Goal: Task Accomplishment & Management: Manage account settings

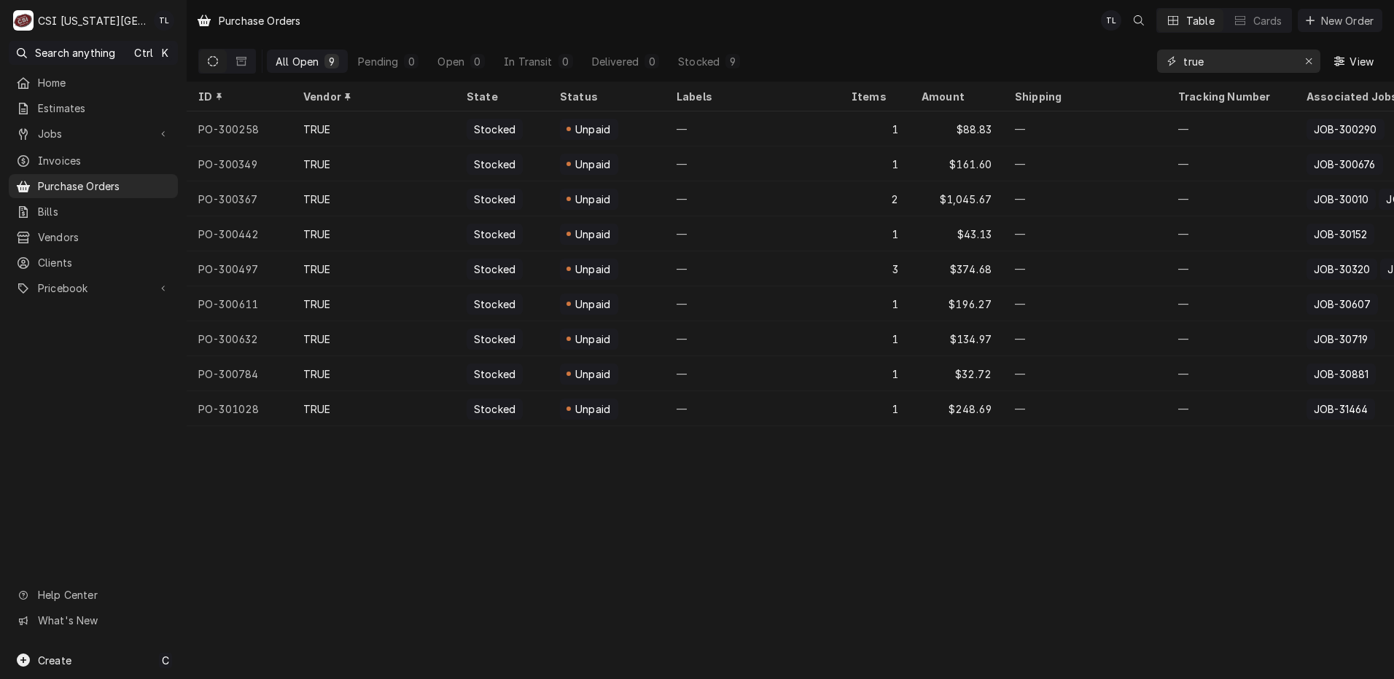
drag, startPoint x: 1231, startPoint y: 55, endPoint x: 1036, endPoint y: 79, distance: 196.9
click at [1051, 71] on div "All Open 9 Pending 0 Open 0 In Transit 0 Delivered 0 Stocked 9 true View" at bounding box center [790, 61] width 1184 height 41
type input "the go to"
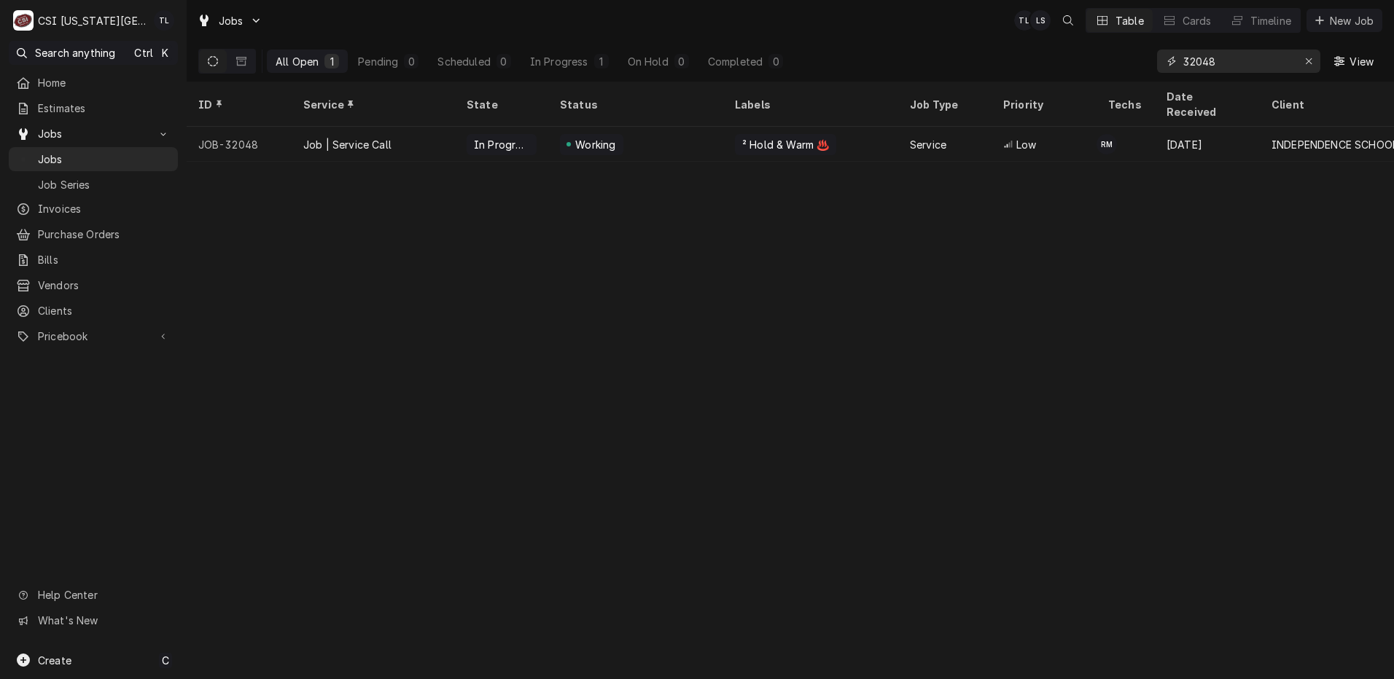
drag, startPoint x: 1244, startPoint y: 63, endPoint x: 907, endPoint y: 50, distance: 337.8
click at [907, 50] on div "All Open 1 Pending 0 Scheduled 0 In Progress 1 On Hold 0 Completed 0 32048 View" at bounding box center [790, 61] width 1184 height 41
type input "the go to"
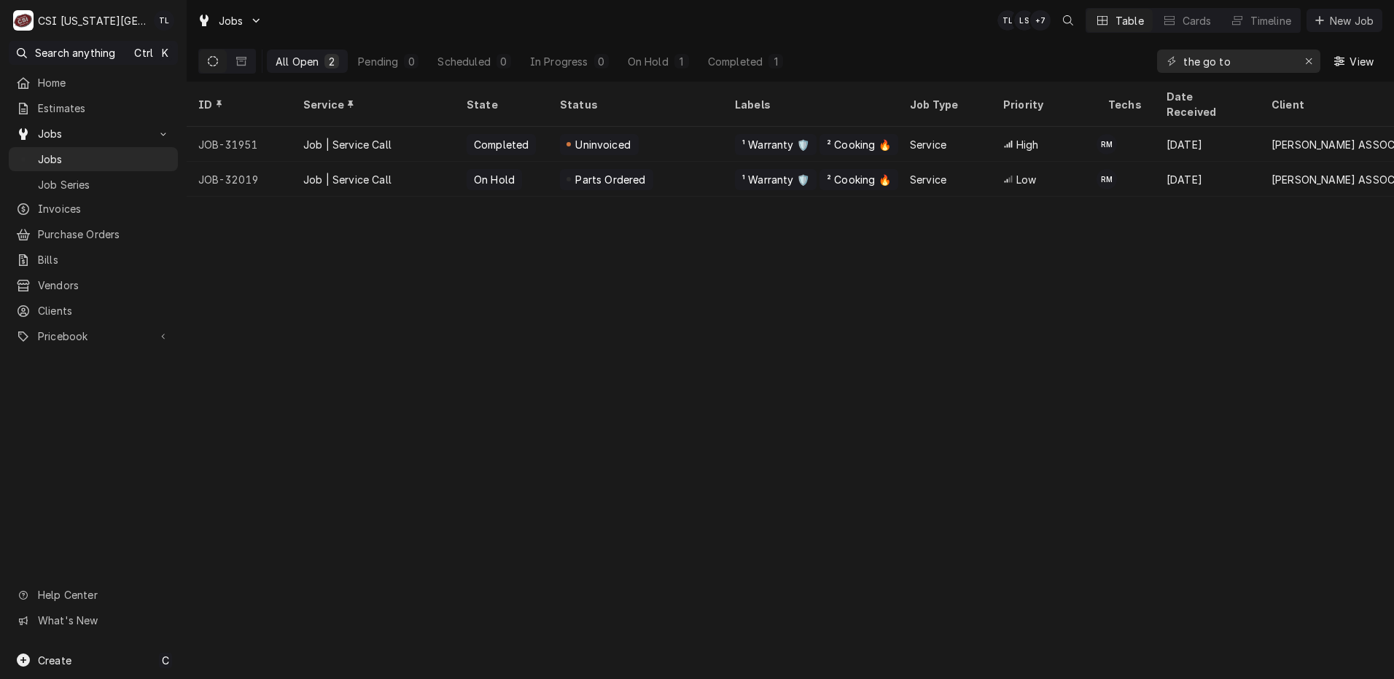
click at [295, 134] on div "Job | Service Call" at bounding box center [373, 144] width 163 height 35
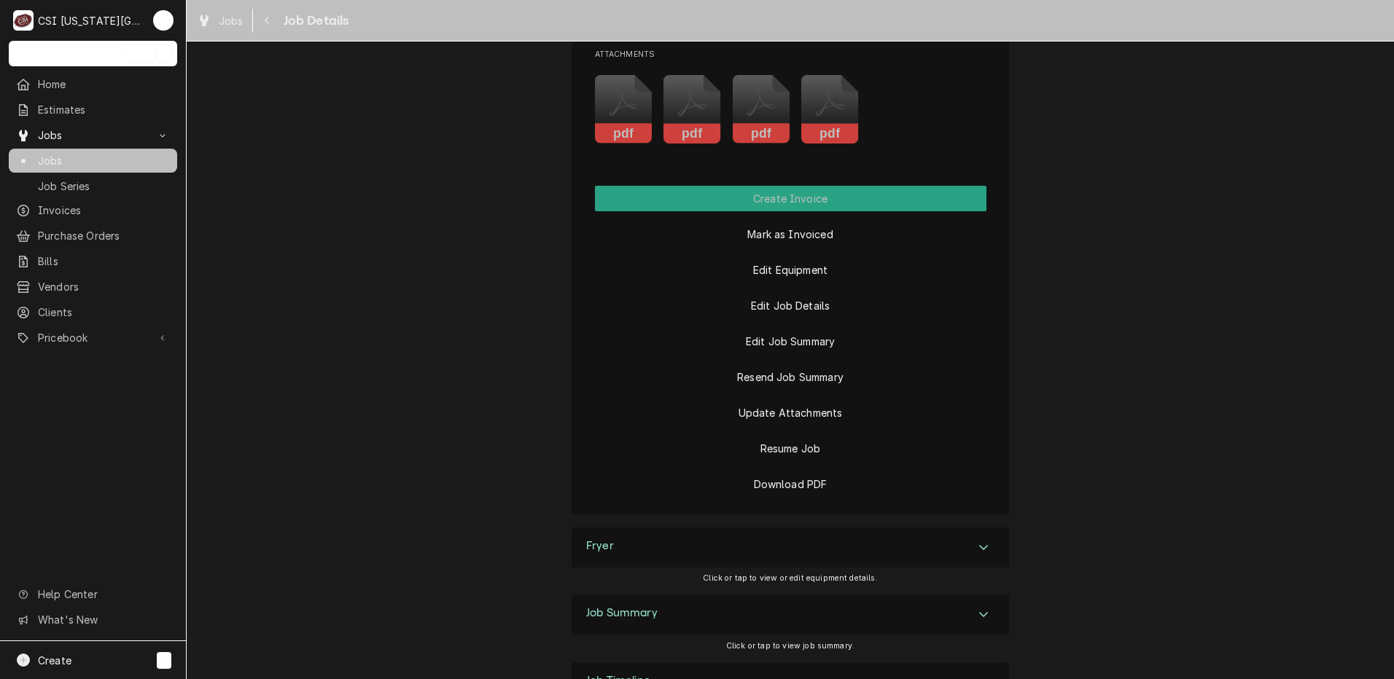
scroll to position [1941, 0]
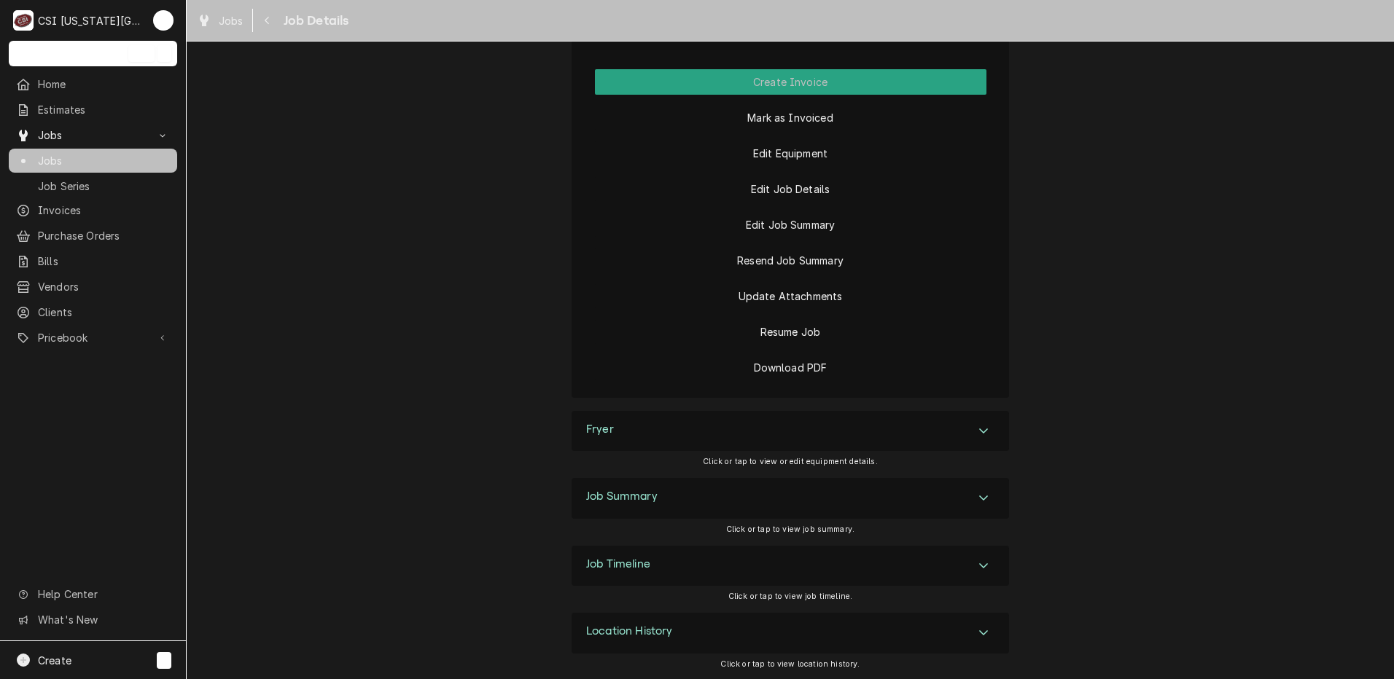
click at [972, 488] on div "Job Summary" at bounding box center [790, 498] width 437 height 41
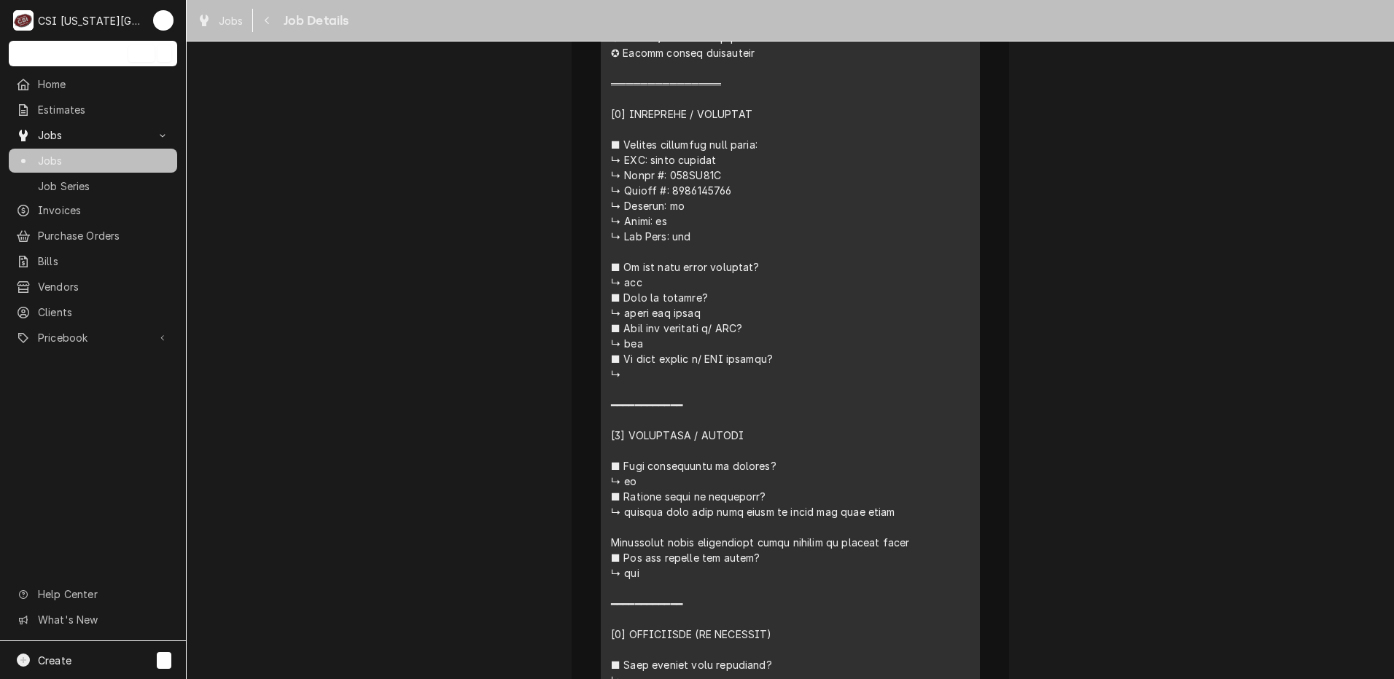
scroll to position [3296, 0]
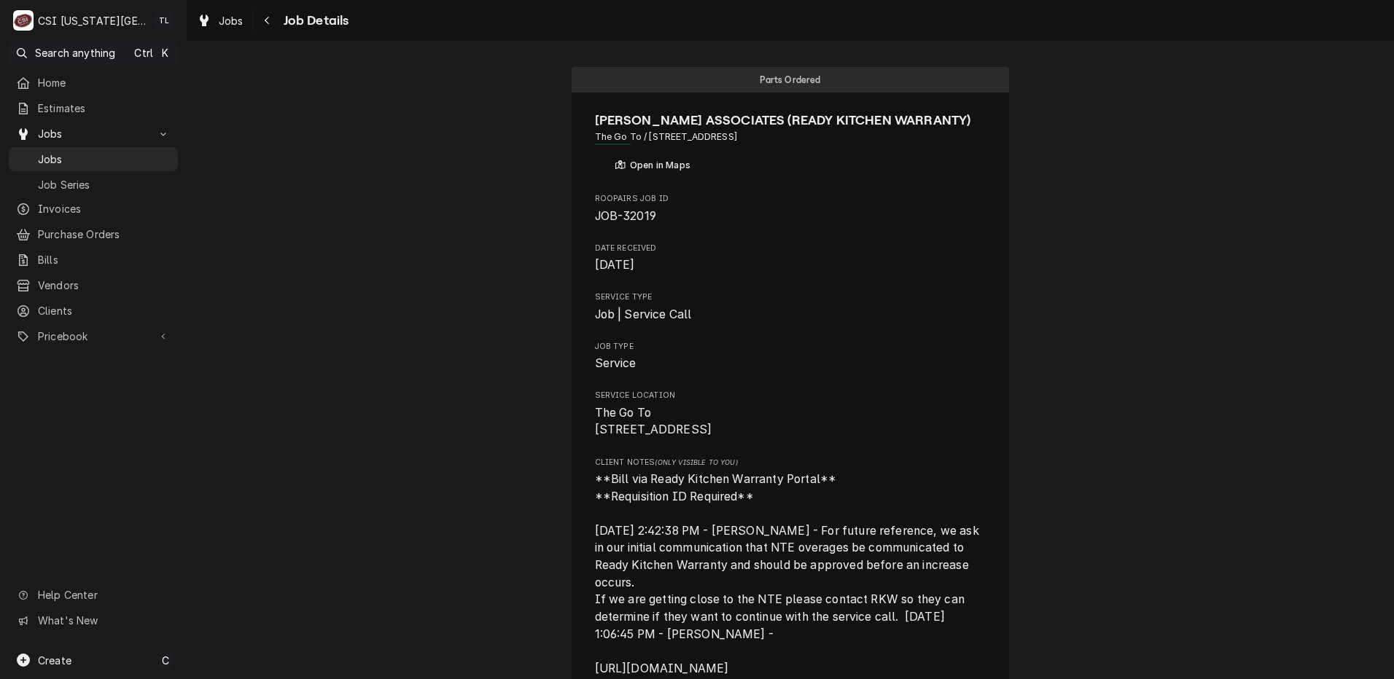
click at [59, 156] on span "Jobs" at bounding box center [104, 159] width 133 height 15
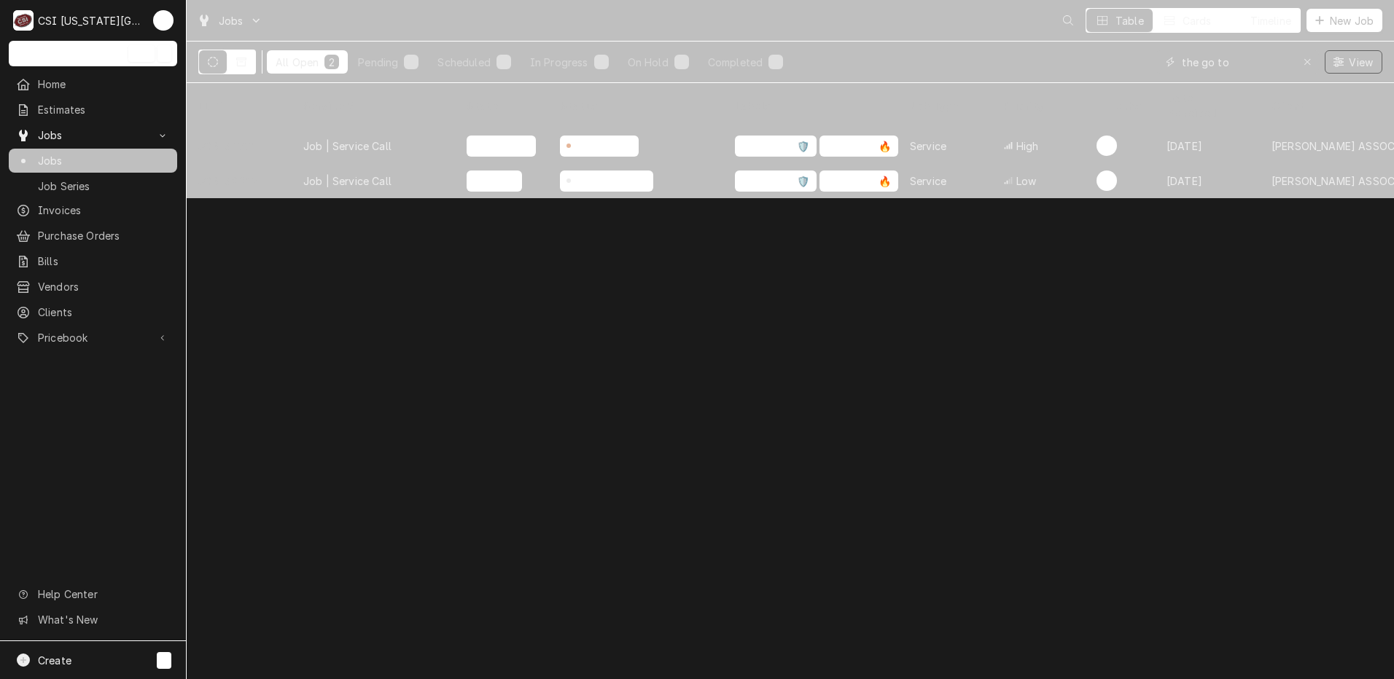
drag, startPoint x: 1244, startPoint y: 59, endPoint x: 1116, endPoint y: 58, distance: 128.3
click at [1116, 58] on div "All Open 2 Pending 0 Scheduled 0 In Progress 0 On Hold 1 Completed 1 the go to …" at bounding box center [790, 62] width 1184 height 41
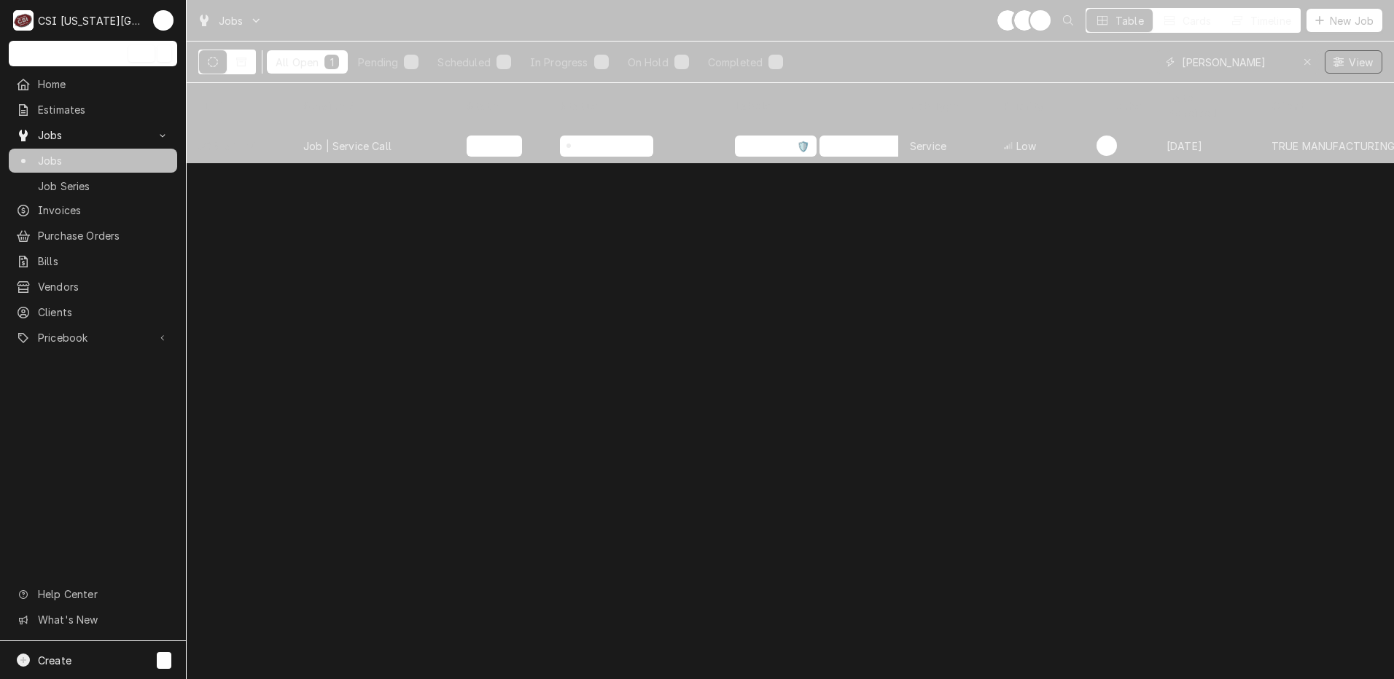
type input "drury"
click at [419, 133] on div "Job | Service Call" at bounding box center [373, 145] width 163 height 35
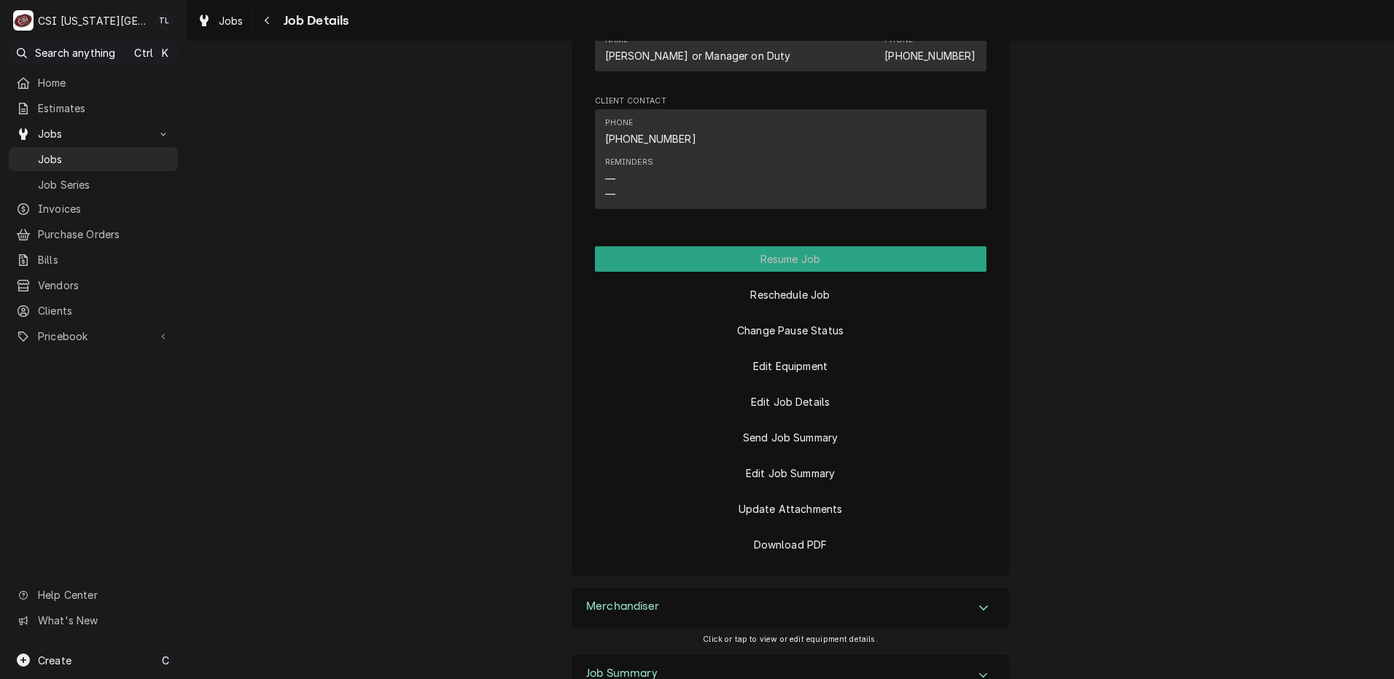
scroll to position [1866, 0]
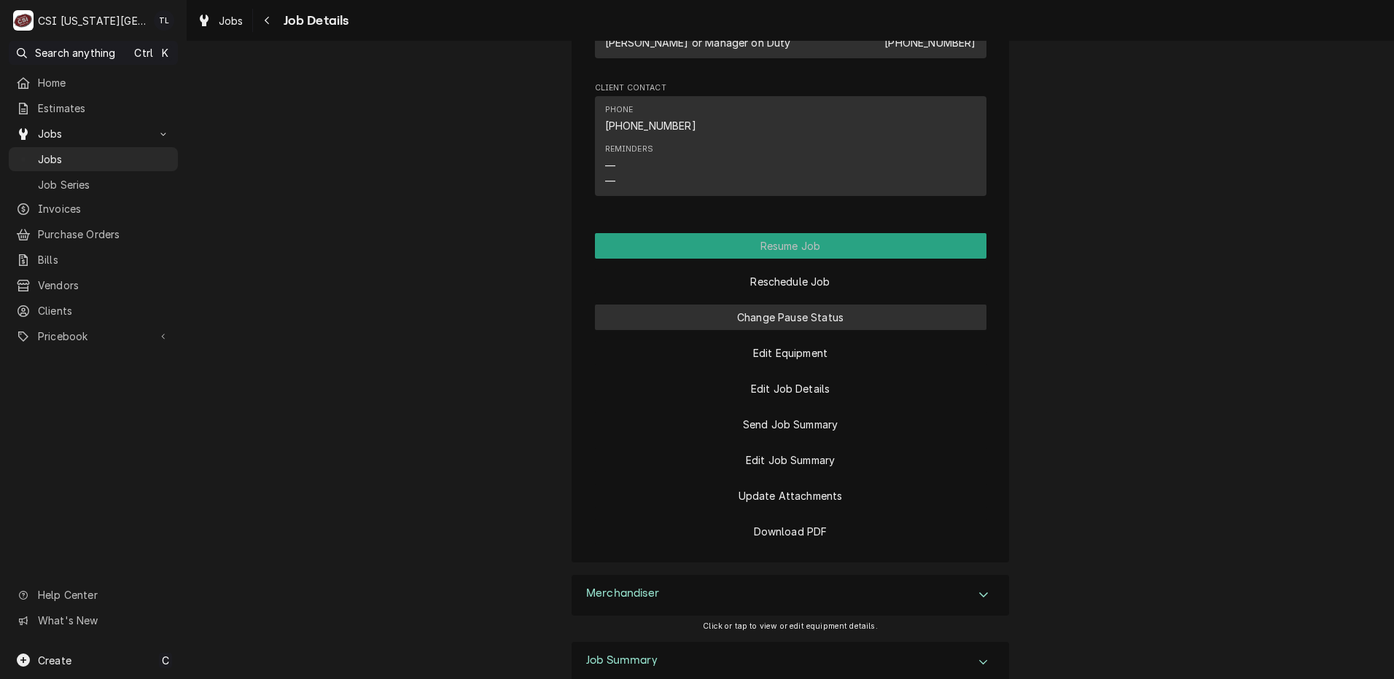
click at [800, 305] on button "Change Pause Status" at bounding box center [790, 318] width 391 height 26
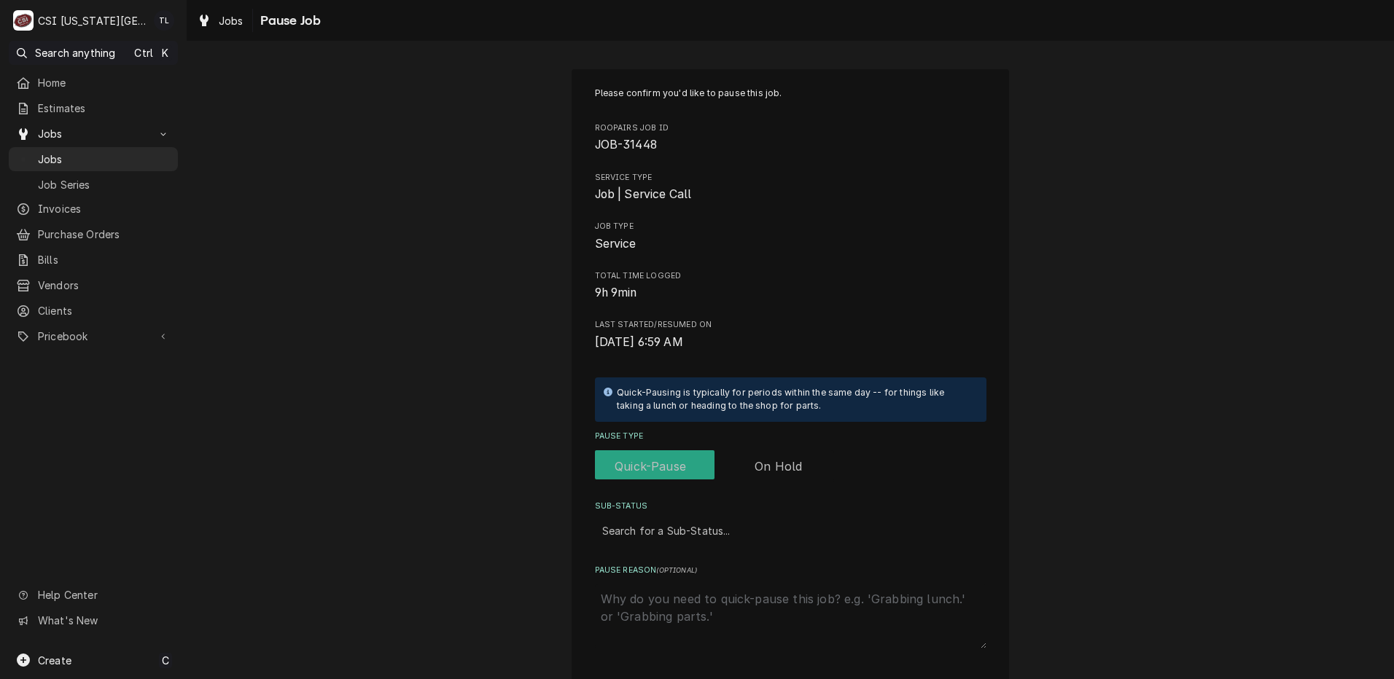
click at [789, 460] on label "Pause Type" at bounding box center [714, 467] width 239 height 32
click at [789, 460] on input "Pause Type" at bounding box center [714, 467] width 227 height 32
checkbox input "true"
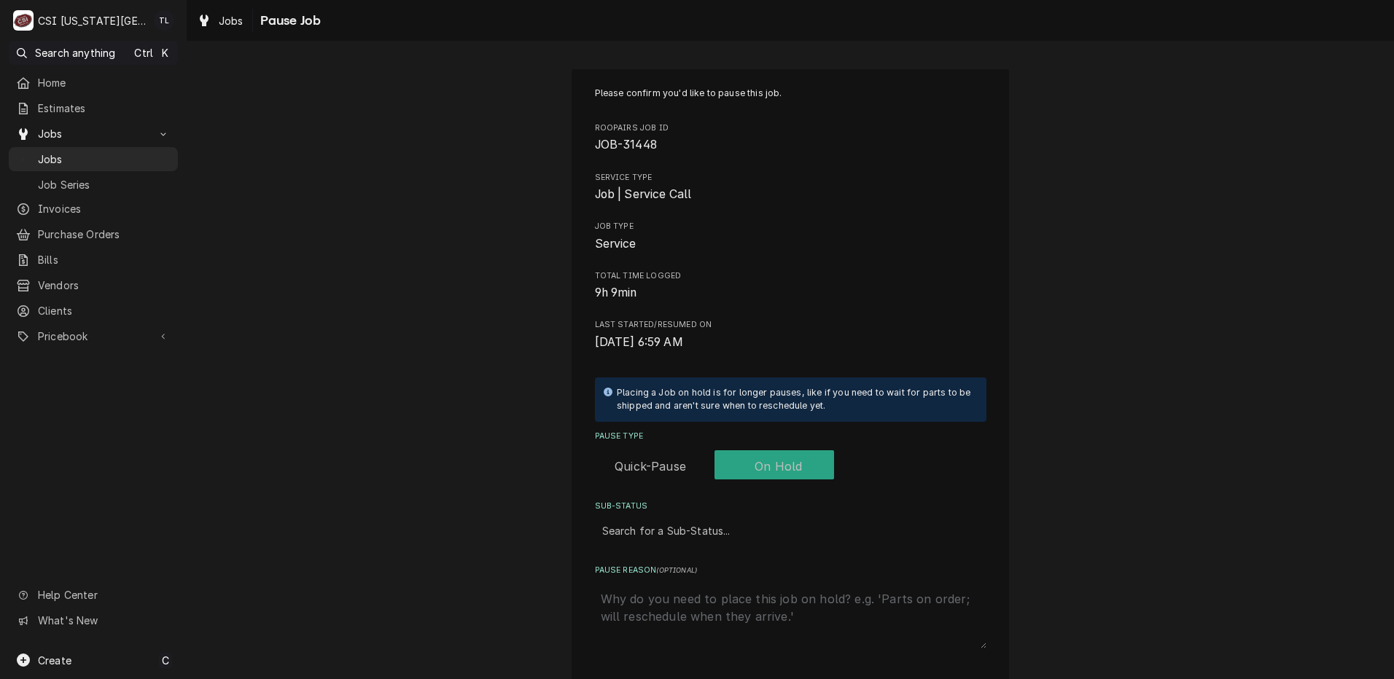
click at [682, 529] on div "Sub-Status" at bounding box center [790, 531] width 377 height 26
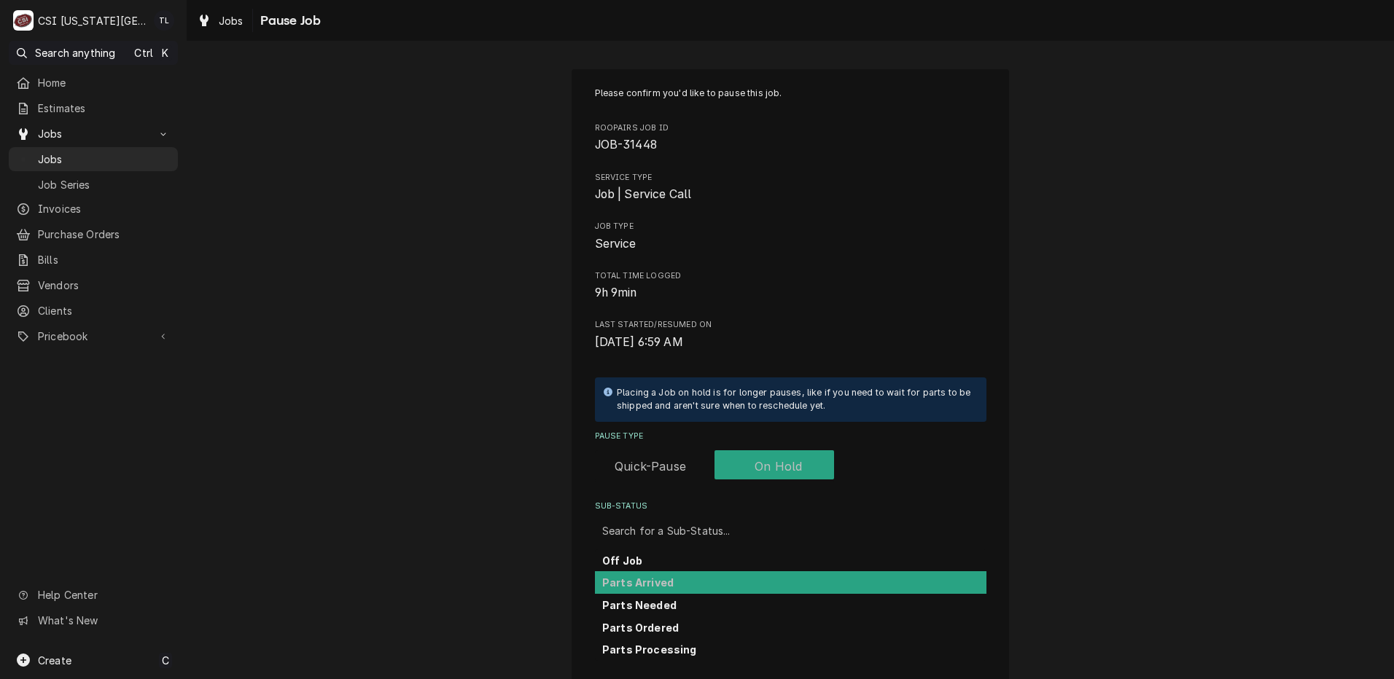
click at [661, 580] on strong "Parts Arrived" at bounding box center [637, 583] width 71 height 12
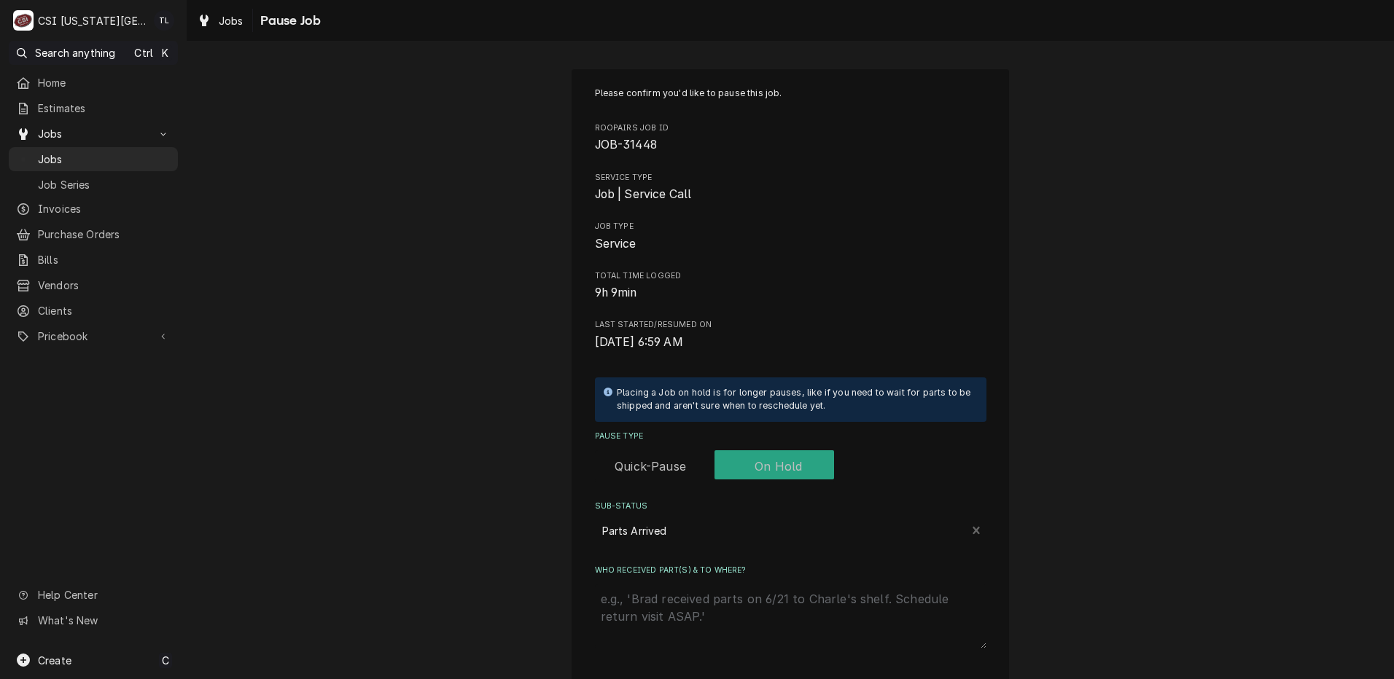
click at [666, 591] on textarea "Who received part(s) & to where?" at bounding box center [790, 617] width 391 height 64
type textarea "x"
type textarea "p"
type textarea "x"
type textarea "pa"
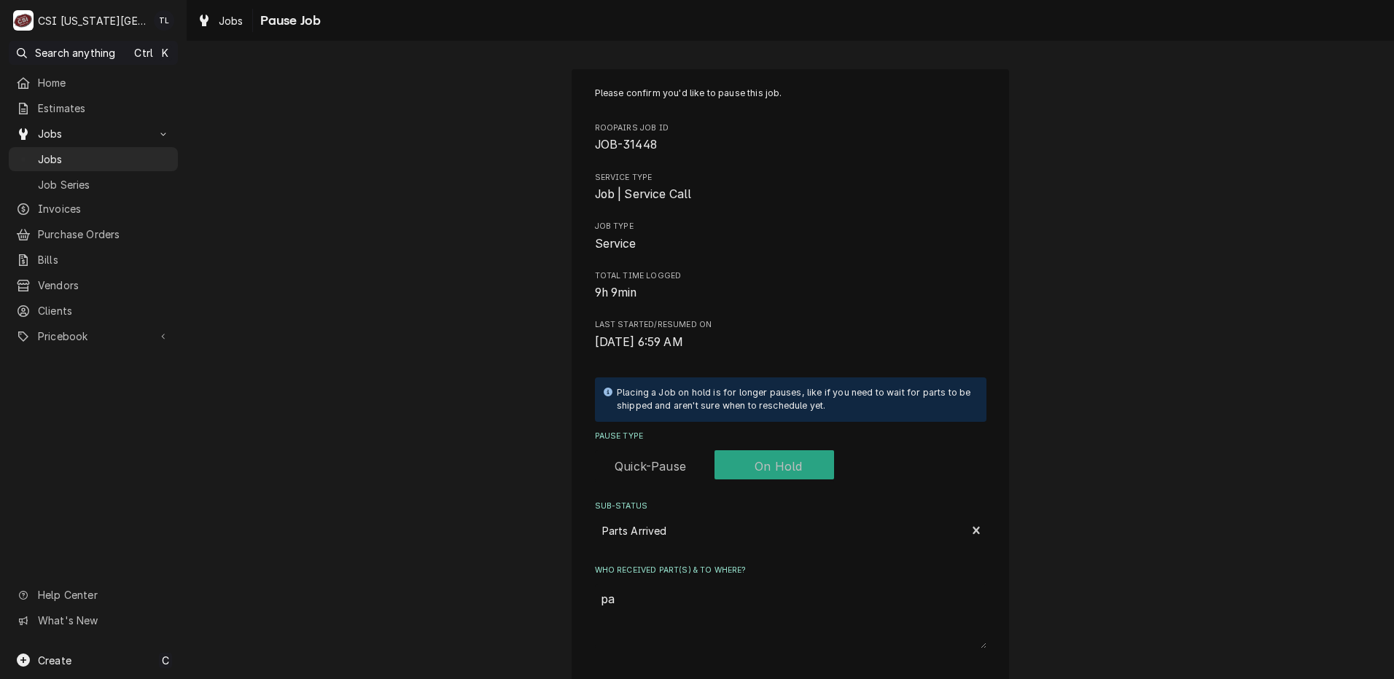
type textarea "x"
type textarea "par"
type textarea "x"
type textarea "part"
type textarea "x"
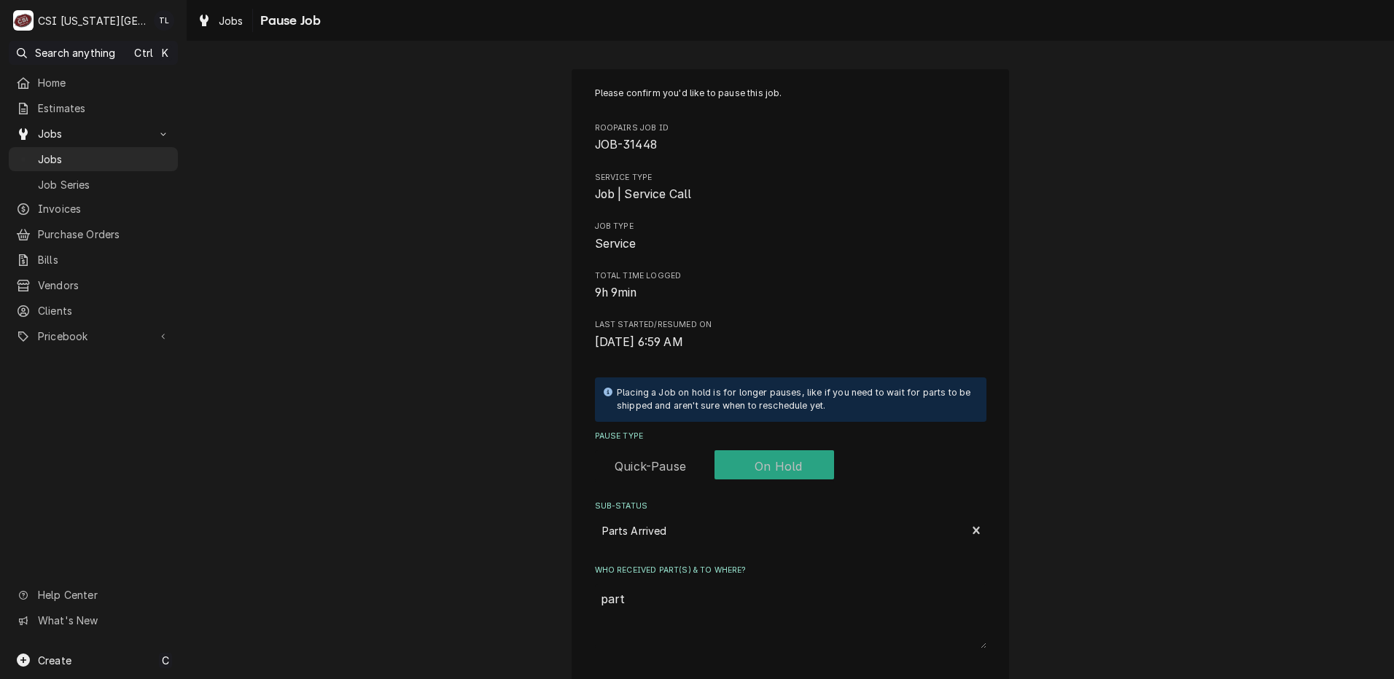
type textarea "parts"
type textarea "x"
type textarea "parts"
type textarea "x"
type textarea "parts o"
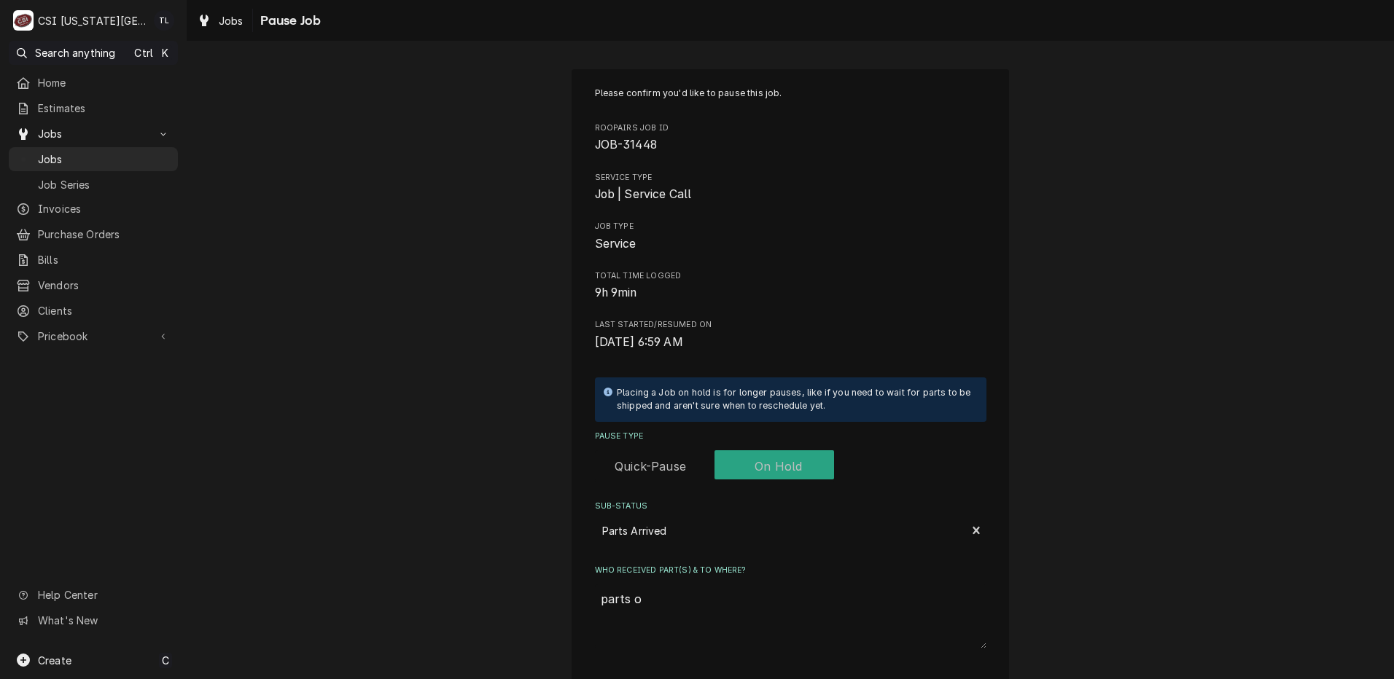
type textarea "x"
type textarea "parts on"
type textarea "x"
type textarea "parts on"
type textarea "x"
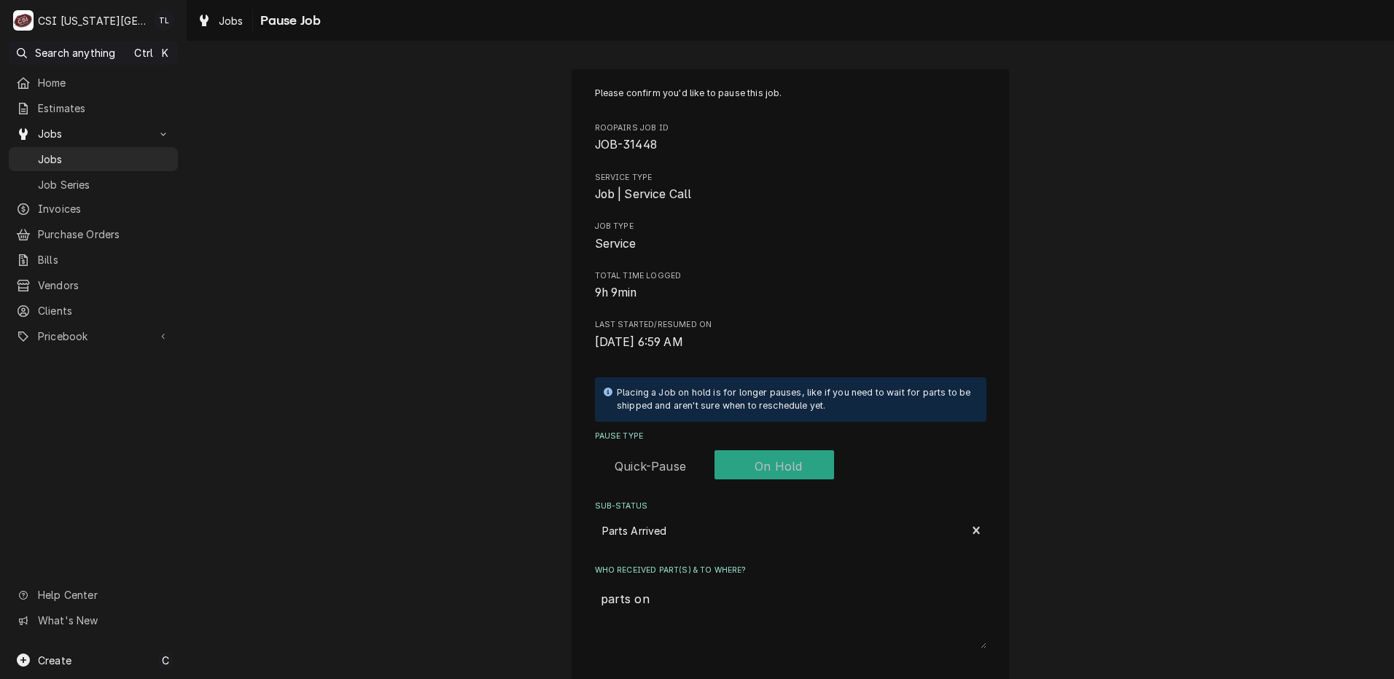
type textarea "parts on s"
type textarea "x"
type textarea "parts on st"
type textarea "x"
type textarea "parts on ste"
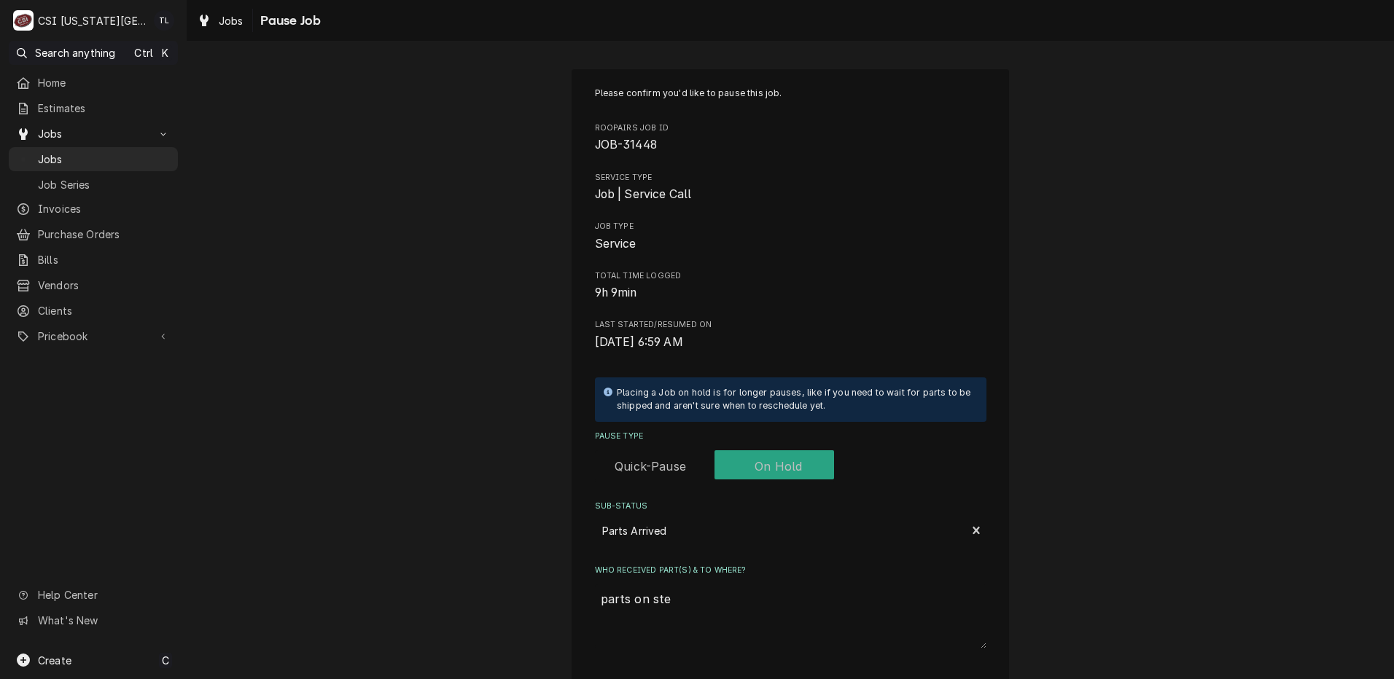
type textarea "x"
type textarea "parts on stev"
type textarea "x"
type textarea "parts on steve"
type textarea "x"
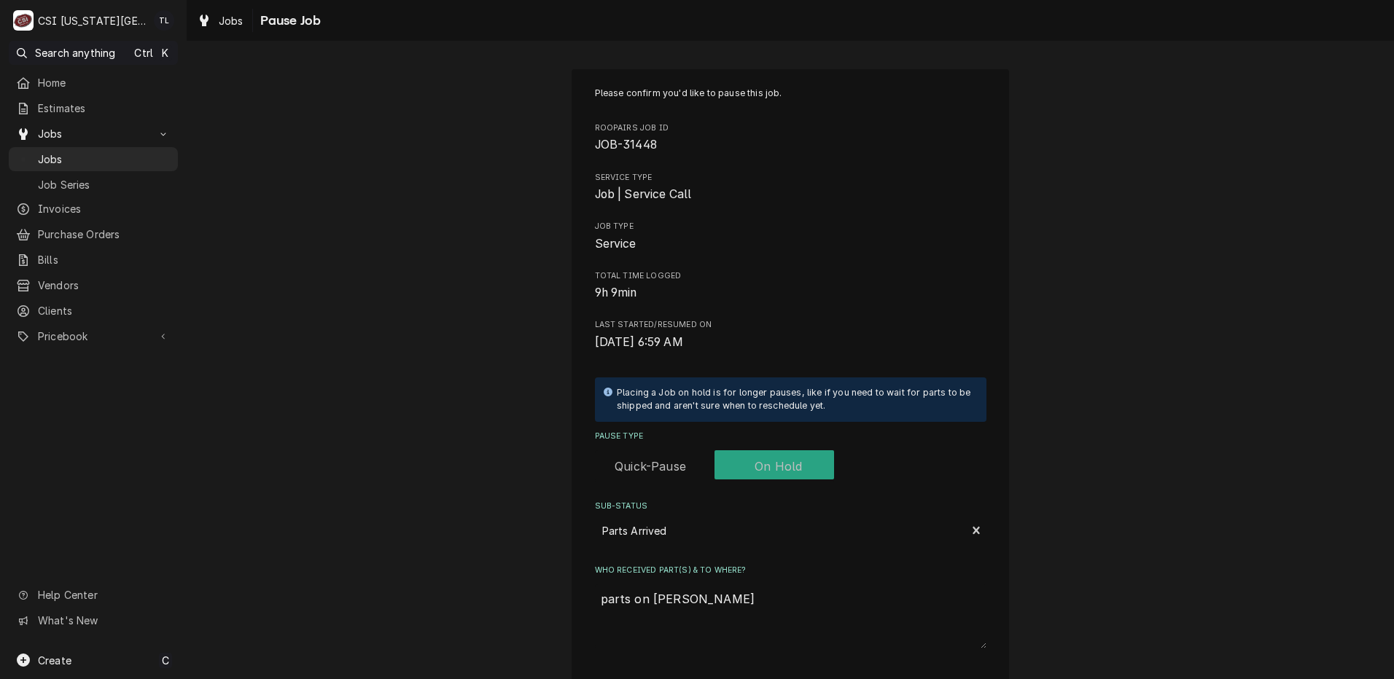
type textarea "parts on steve"
type textarea "x"
type textarea "parts on steve e"
type textarea "x"
type textarea "parts on steve e"
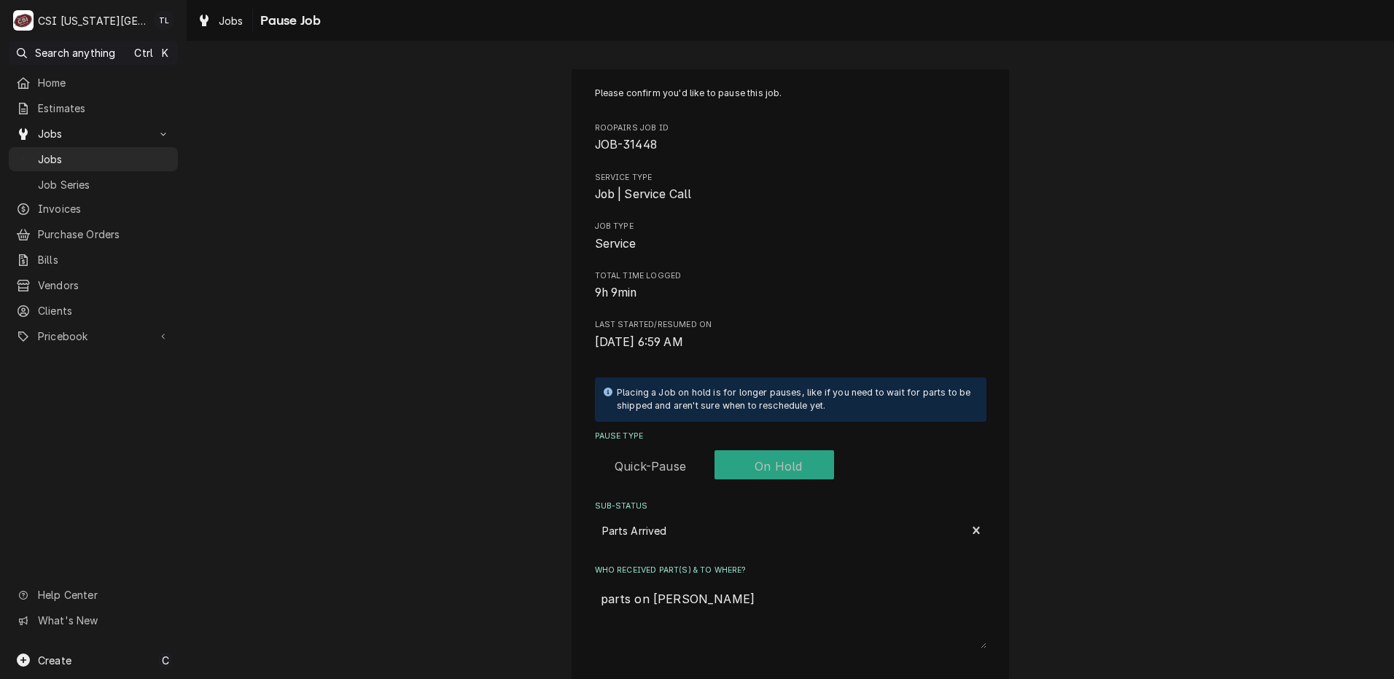
type textarea "x"
type textarea "parts on steve e s"
type textarea "x"
type textarea "parts on steve e sh"
type textarea "x"
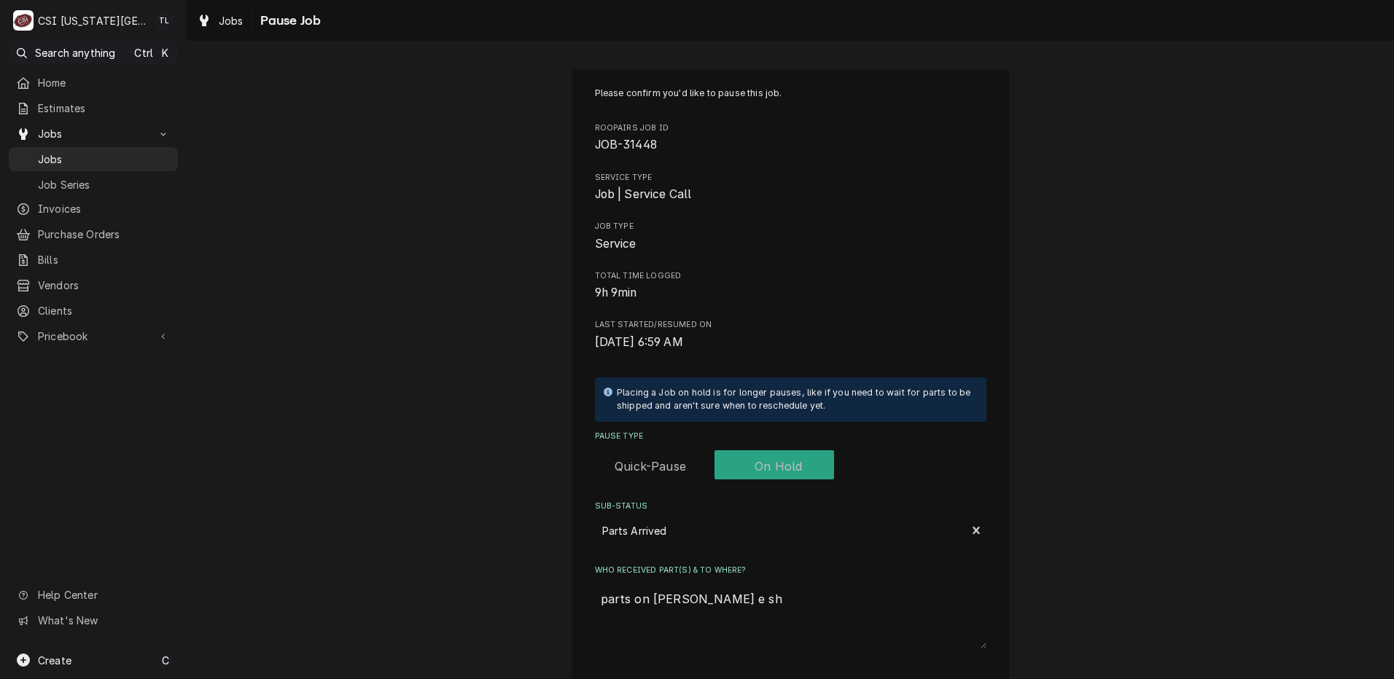
type textarea "parts on steve e she"
type textarea "x"
type textarea "parts on steve e shel"
type textarea "x"
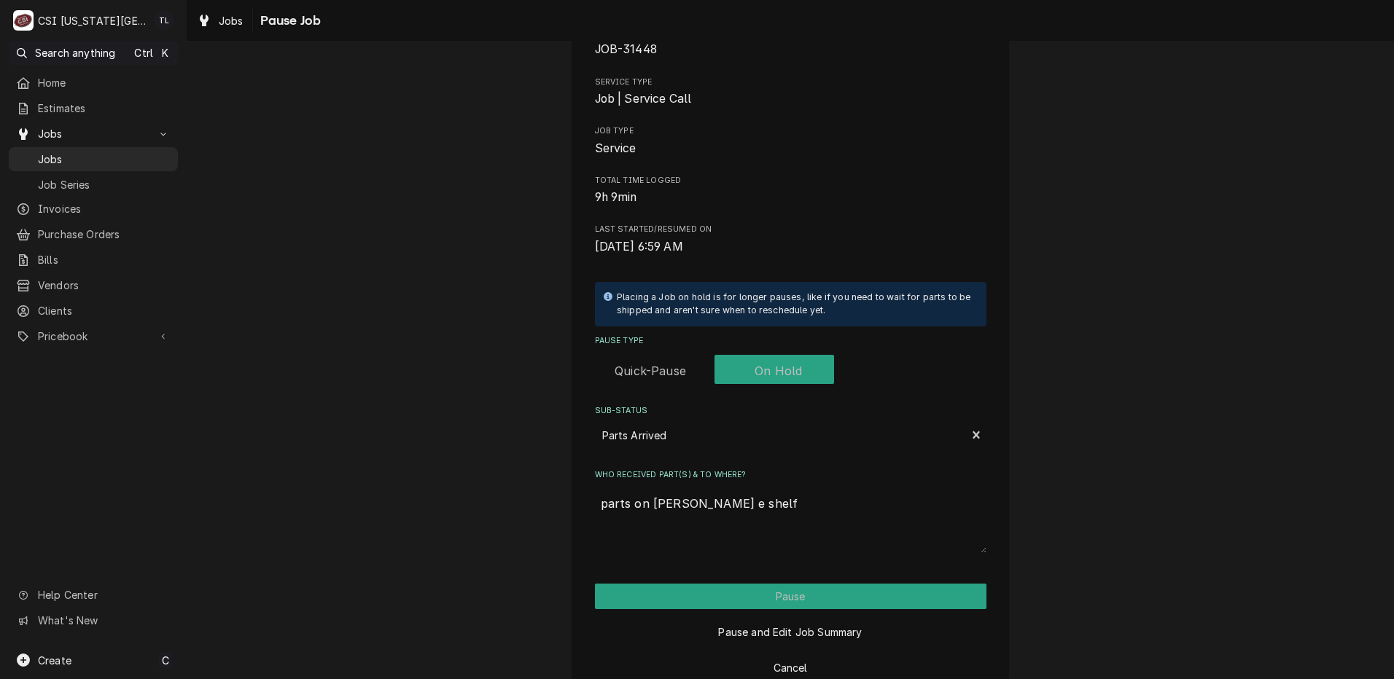
scroll to position [128, 0]
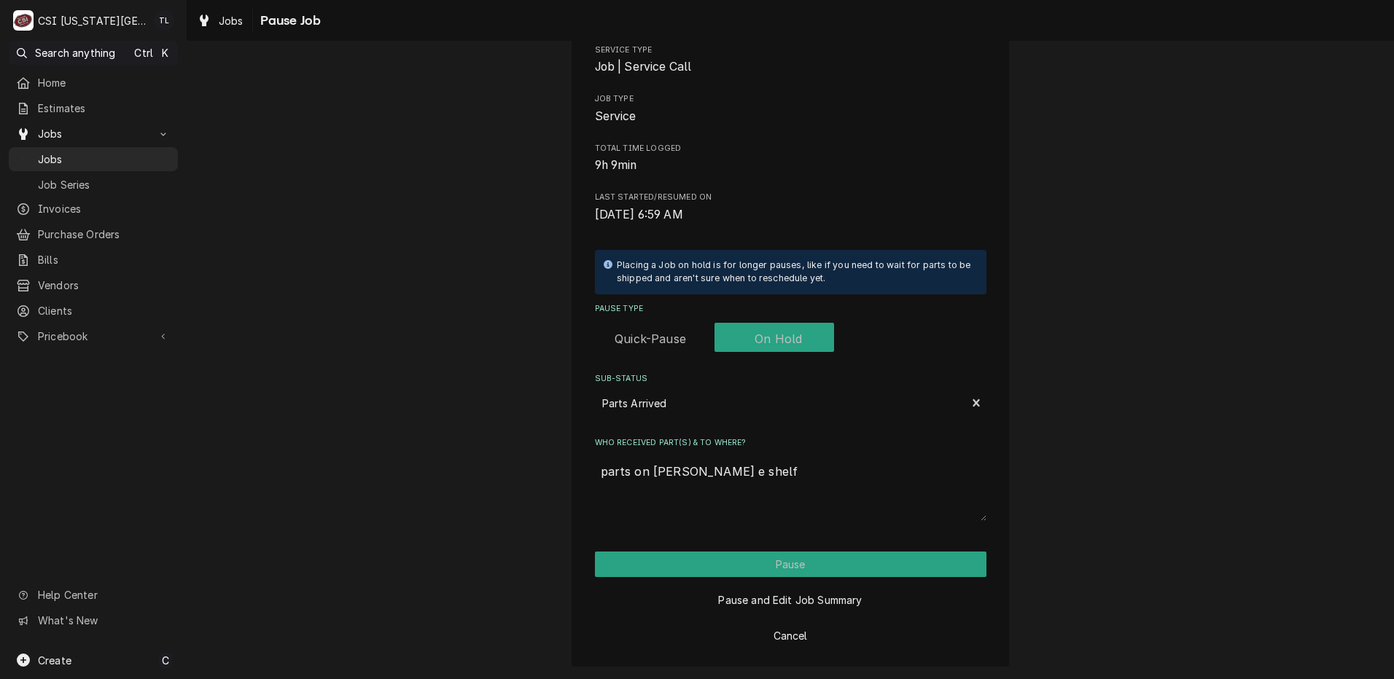
type textarea "parts on steve e shelf"
click at [808, 574] on button "Pause" at bounding box center [790, 565] width 391 height 26
type textarea "x"
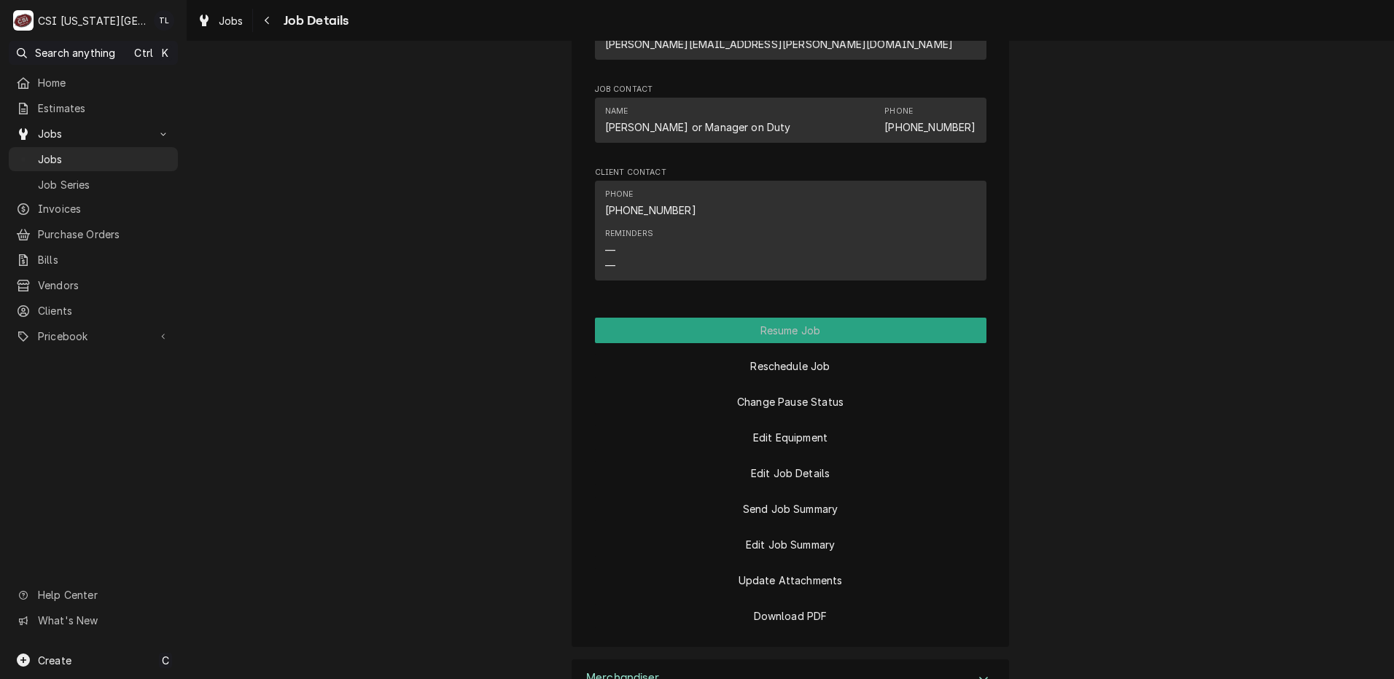
scroll to position [1785, 0]
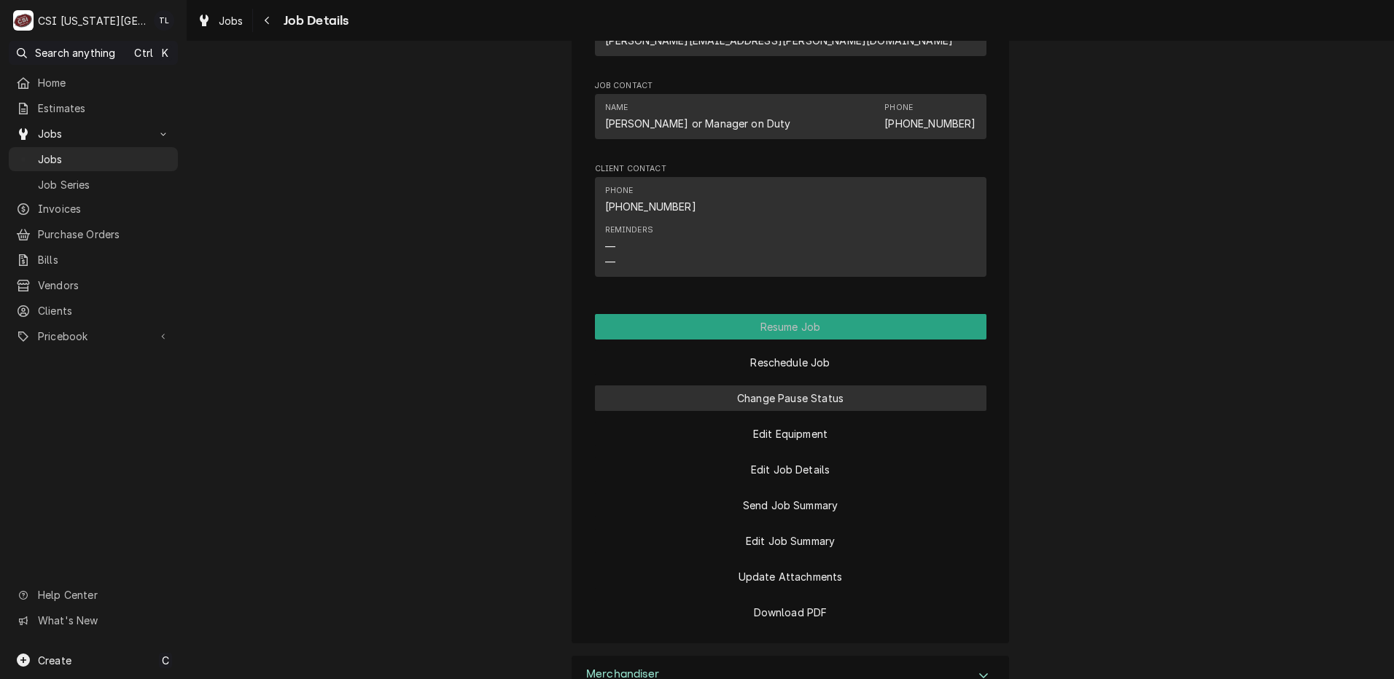
click at [835, 386] on button "Change Pause Status" at bounding box center [790, 399] width 391 height 26
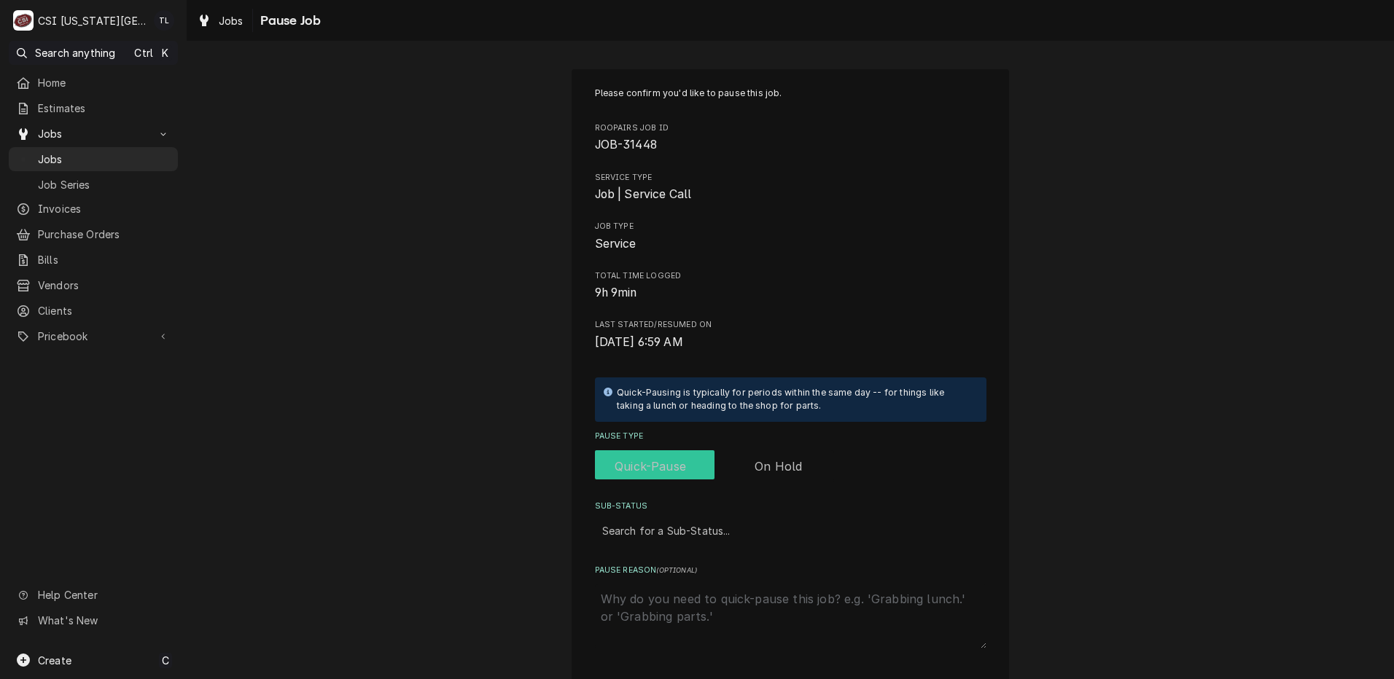
click at [782, 454] on input "Pause Type" at bounding box center [714, 467] width 227 height 32
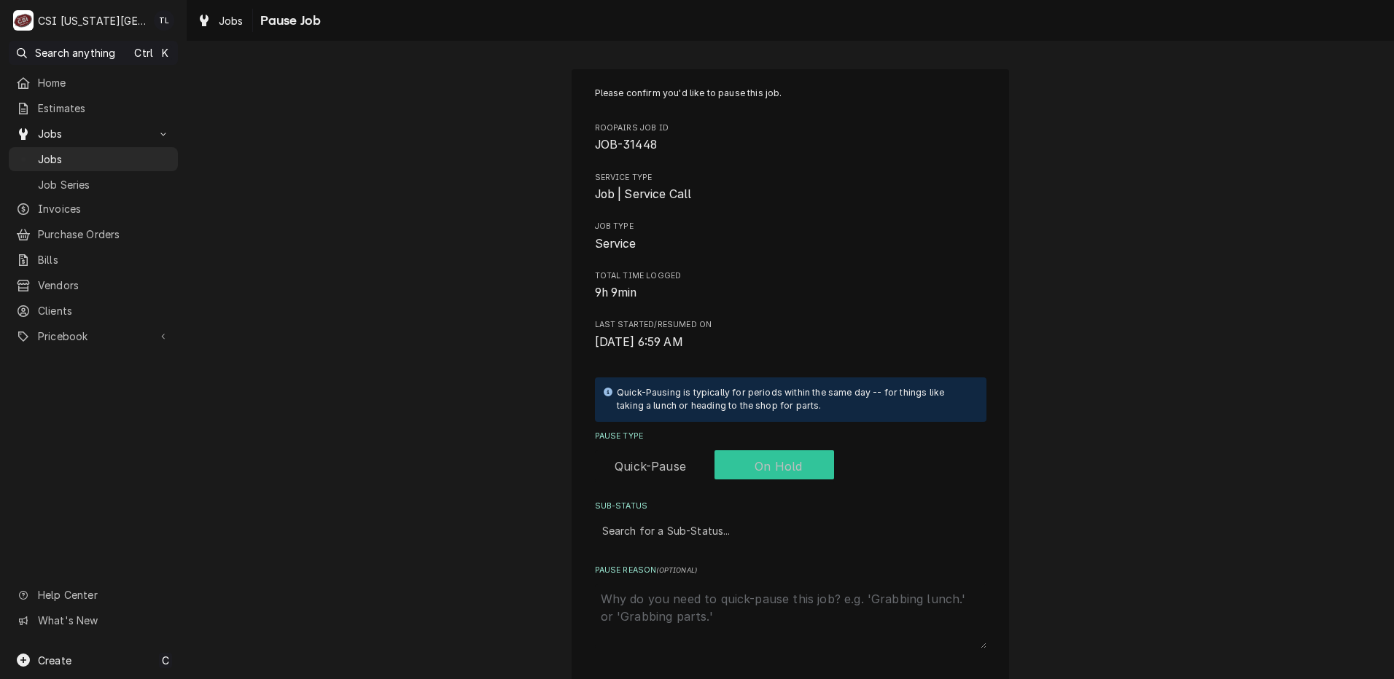
checkbox input "true"
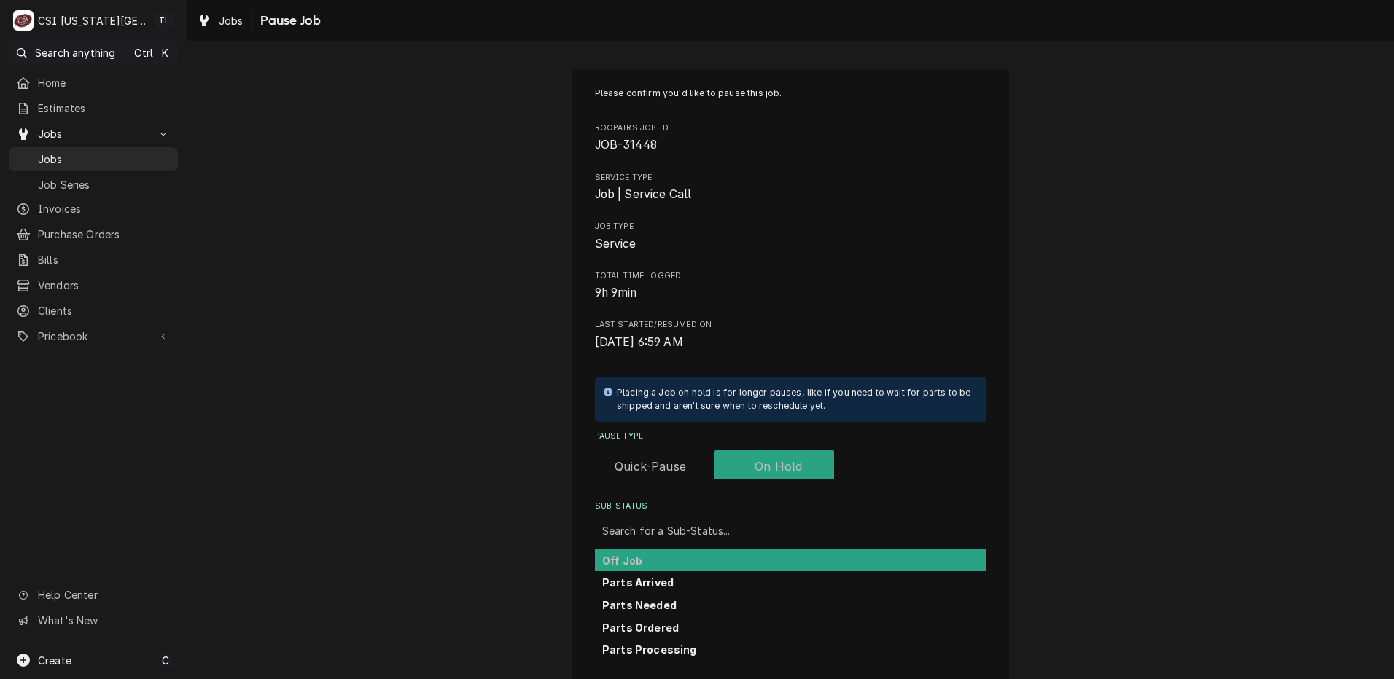
click at [690, 528] on div "Sub-Status" at bounding box center [790, 531] width 377 height 26
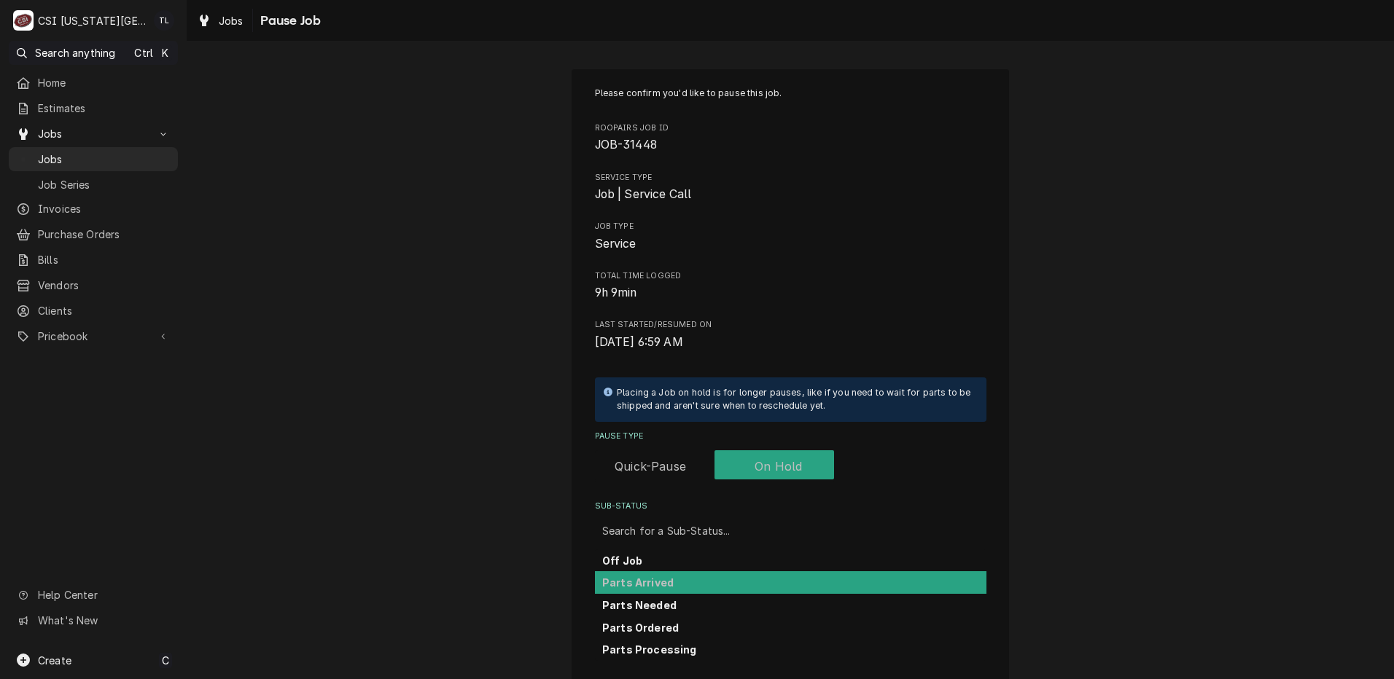
click at [670, 580] on div "Parts Arrived" at bounding box center [790, 583] width 391 height 23
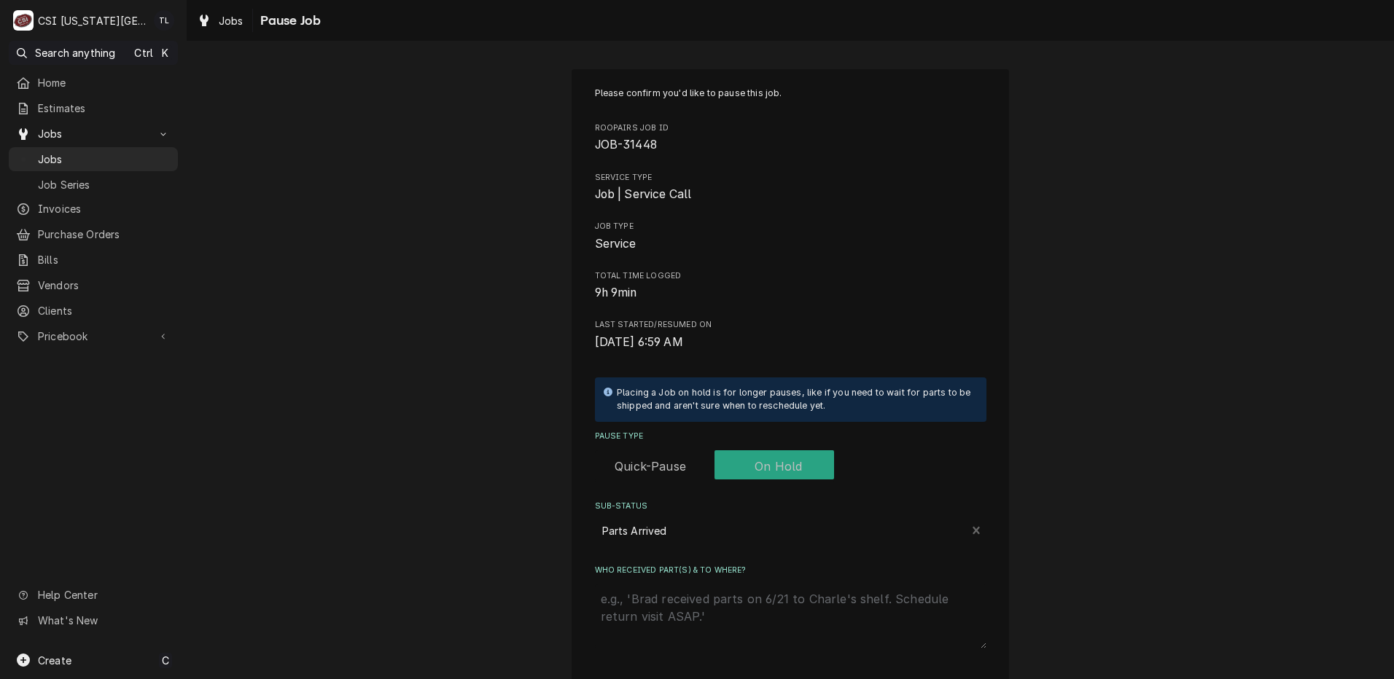
click at [677, 601] on textarea "Who received part(s) & to where?" at bounding box center [790, 617] width 391 height 64
type textarea "x"
type textarea "p"
type textarea "x"
type textarea "pa"
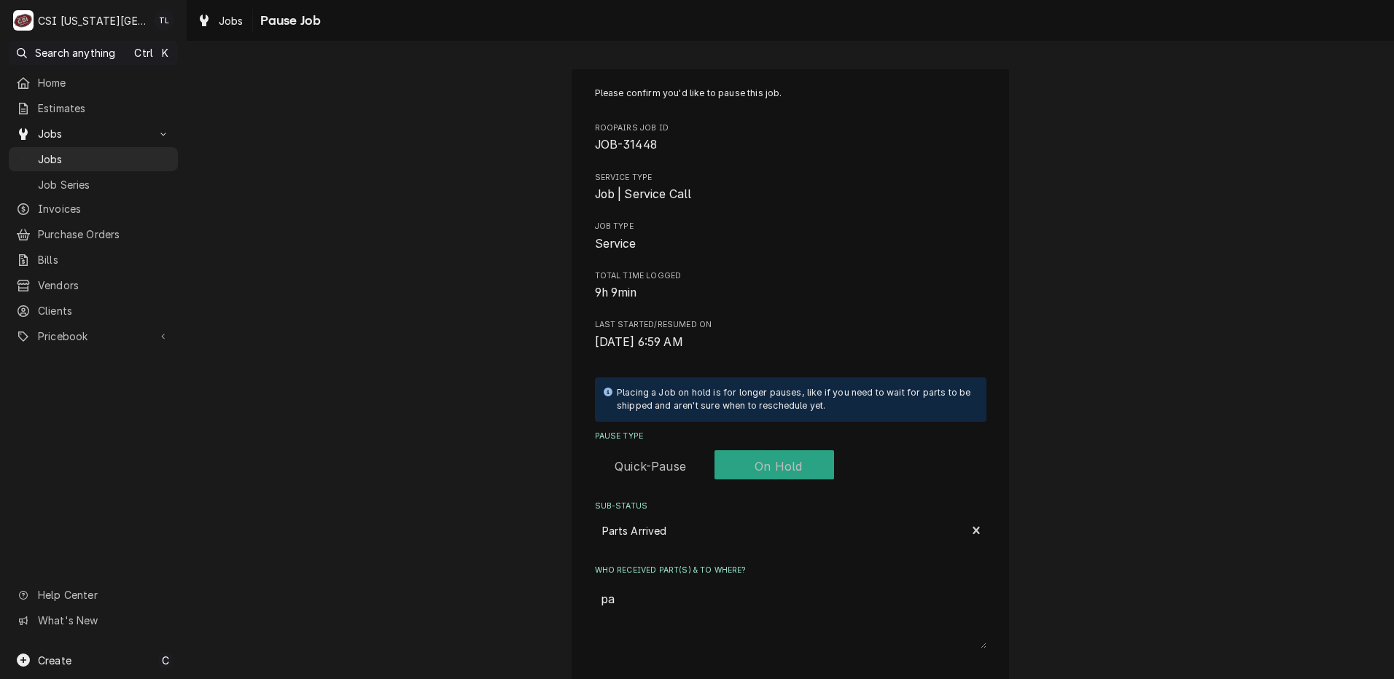
type textarea "x"
type textarea "par"
type textarea "x"
type textarea "part"
type textarea "x"
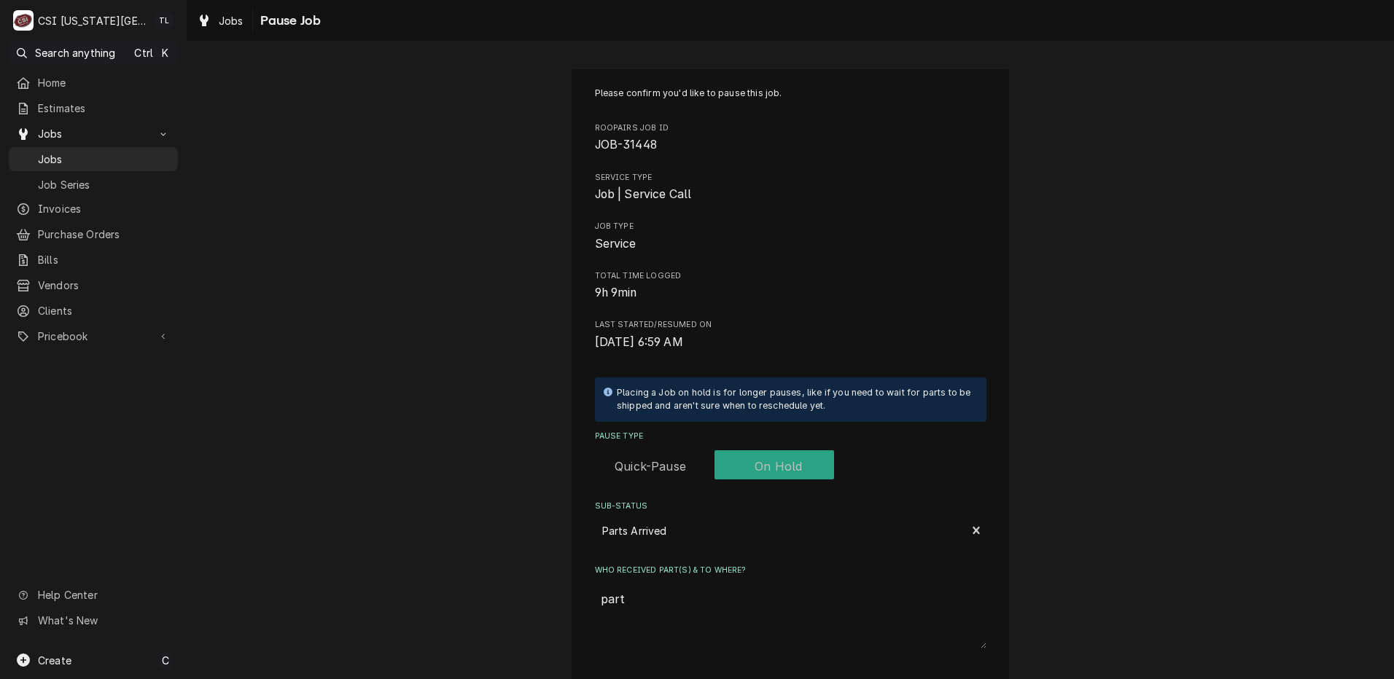
type textarea "part"
type textarea "x"
type textarea "part o"
type textarea "x"
type textarea "part on"
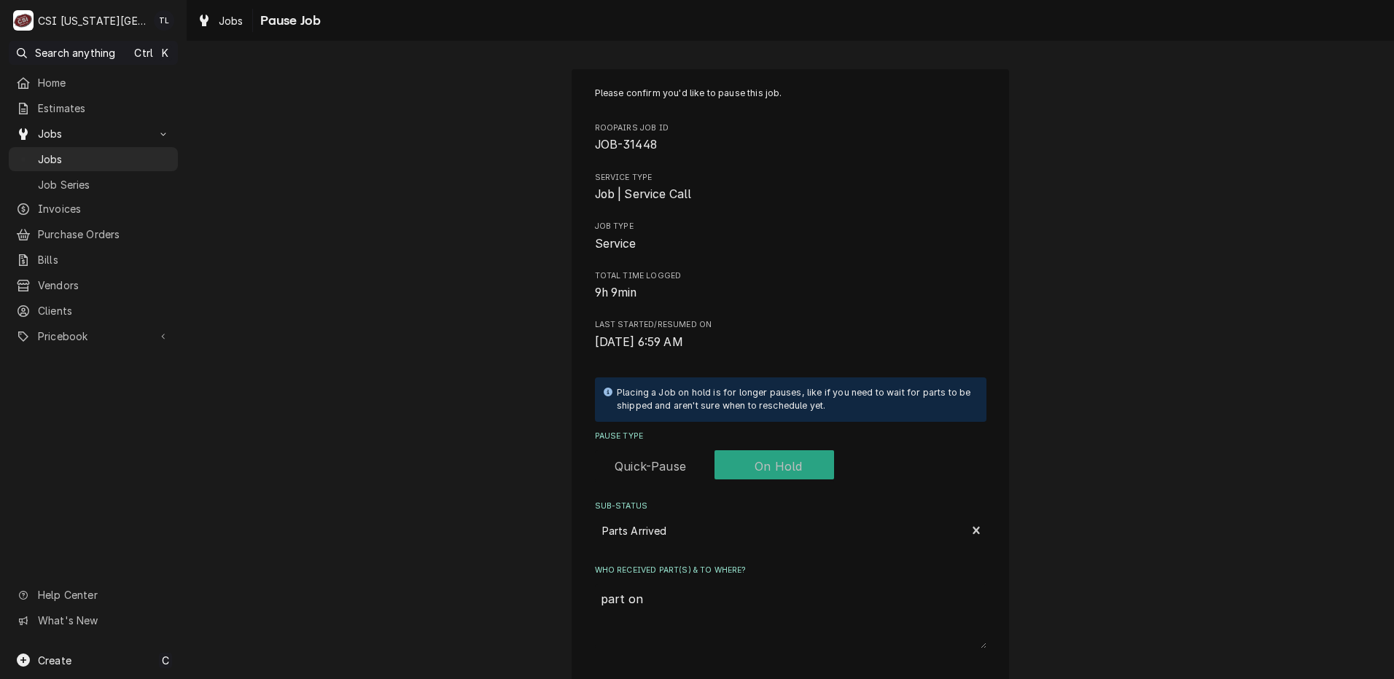
type textarea "x"
type textarea "part on"
type textarea "x"
type textarea "part on t"
type textarea "x"
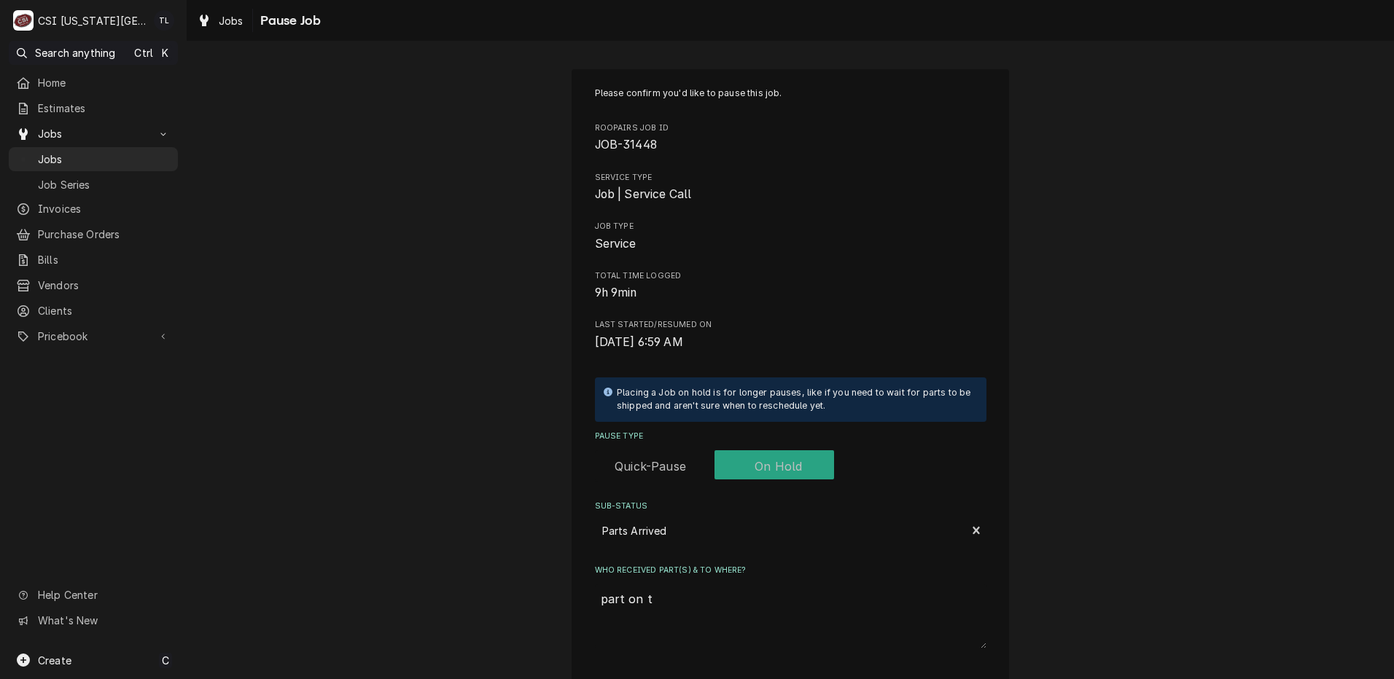
type textarea "part on to"
type textarea "x"
type textarea "part on top"
type textarea "x"
type textarea "part on to"
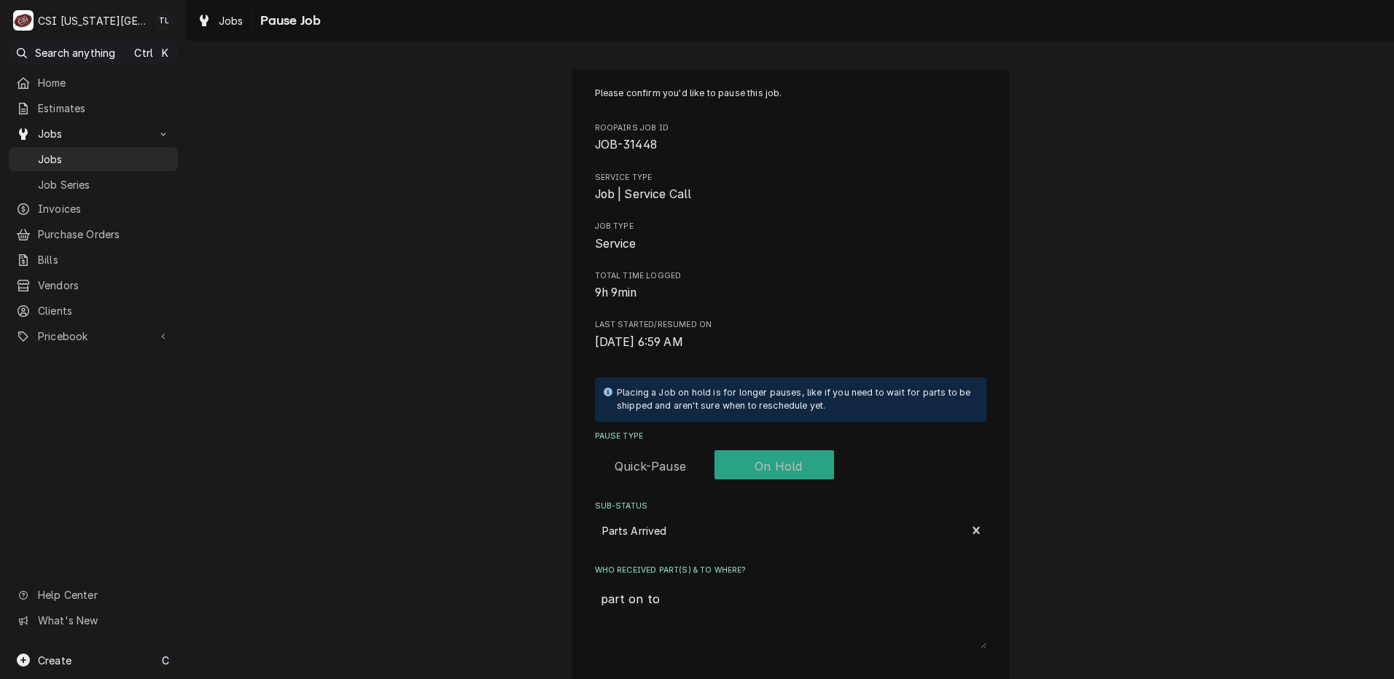
type textarea "x"
type textarea "part on top"
type textarea "x"
type textarea "part on top"
type textarea "x"
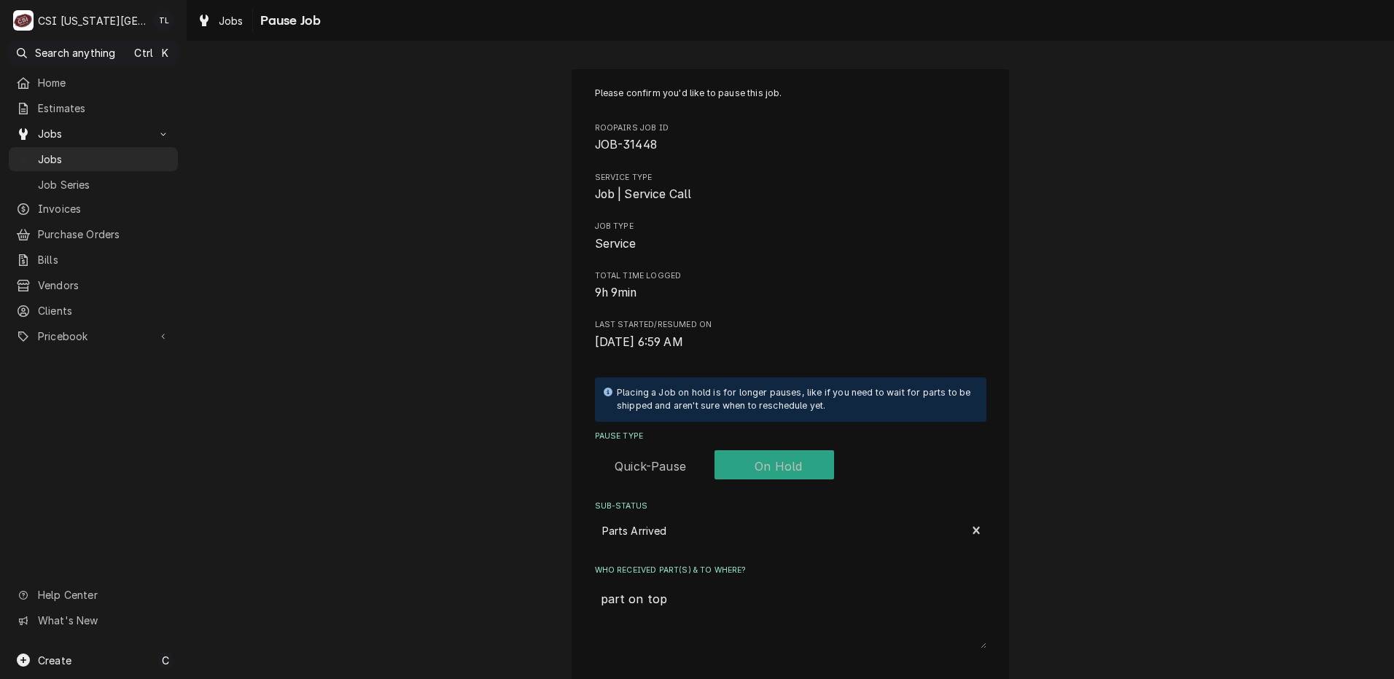
type textarea "part on top s"
type textarea "x"
type textarea "part on top sh"
type textarea "x"
type textarea "part on top she"
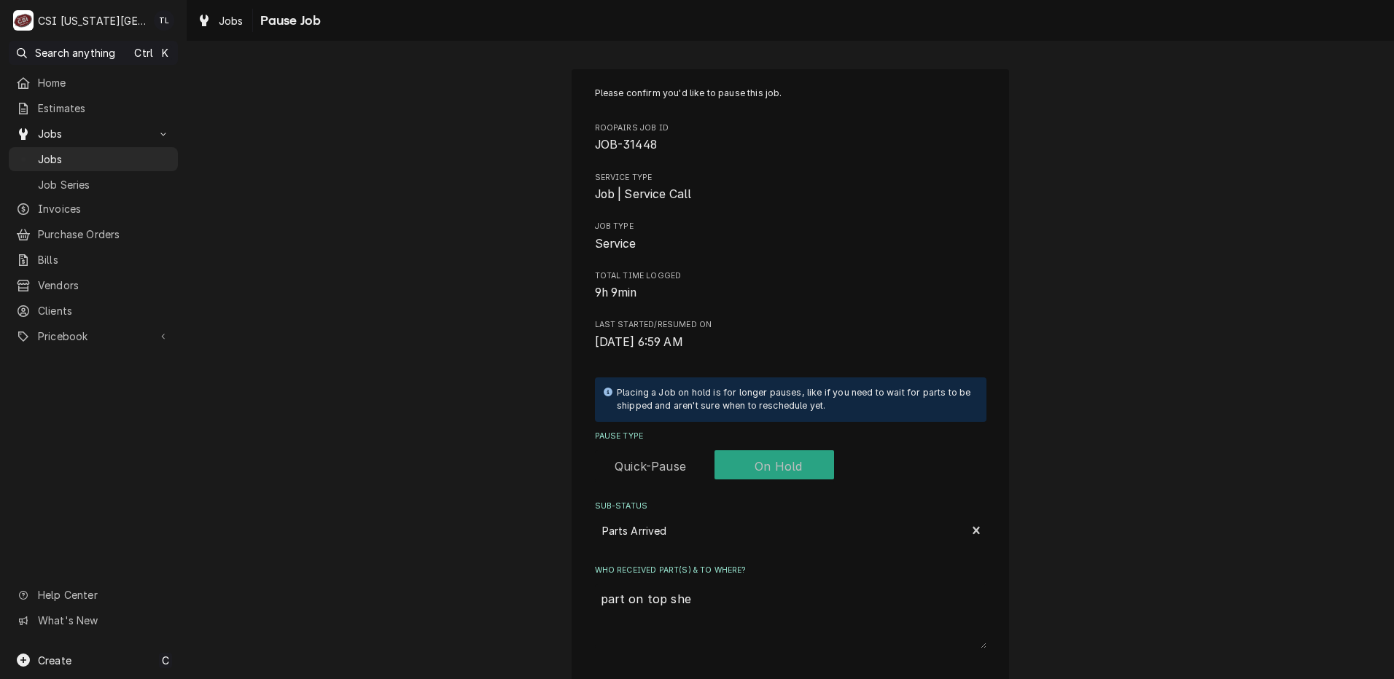
type textarea "x"
type textarea "part on top shel"
type textarea "x"
type textarea "part on top shelf"
type textarea "x"
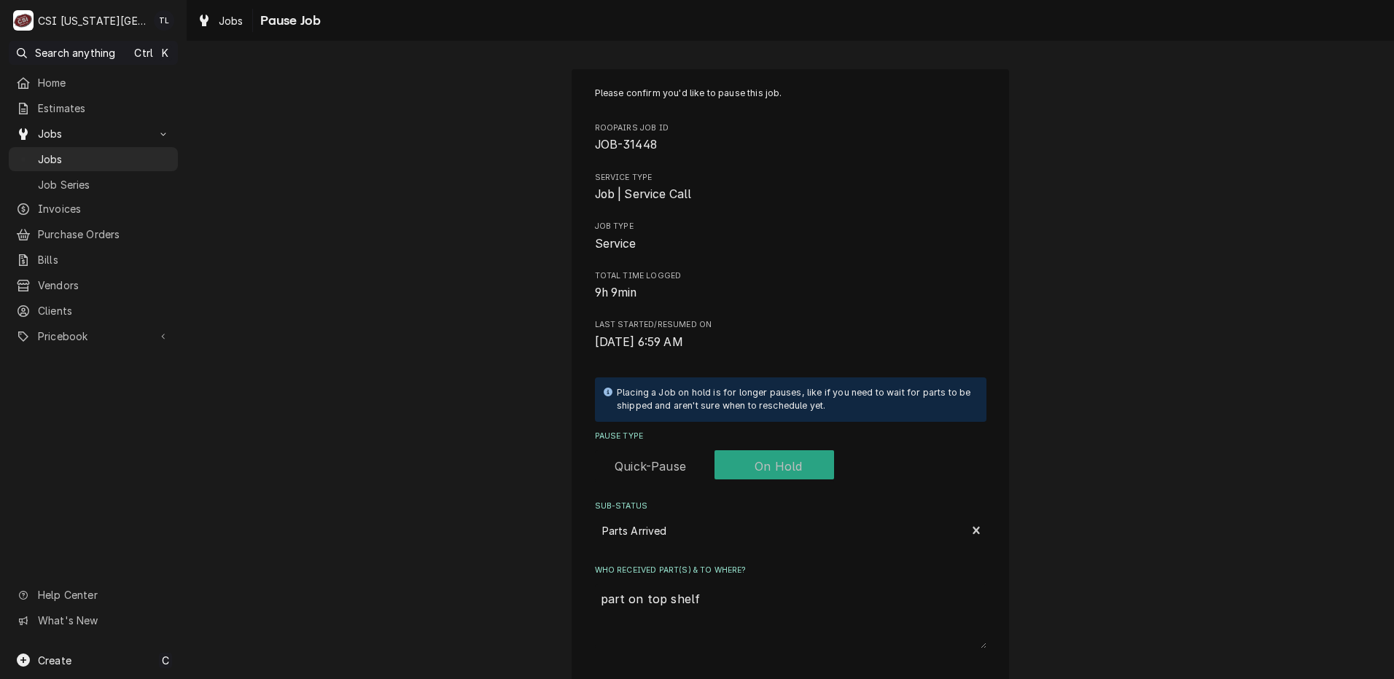
type textarea "part on top shelf"
type textarea "x"
type textarea "part on top shelf n"
type textarea "x"
type textarea "part on top shelf ne"
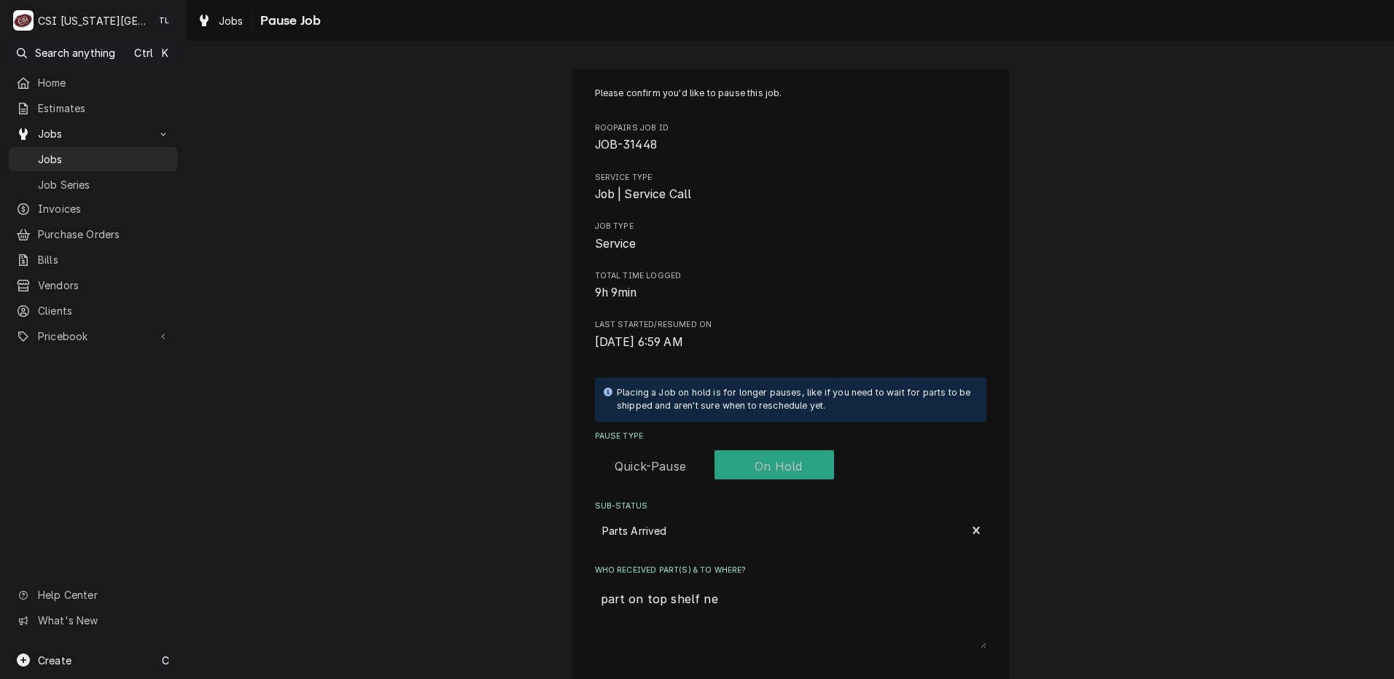
type textarea "x"
type textarea "part on top shelf nex"
type textarea "x"
type textarea "part on top shelf next"
type textarea "x"
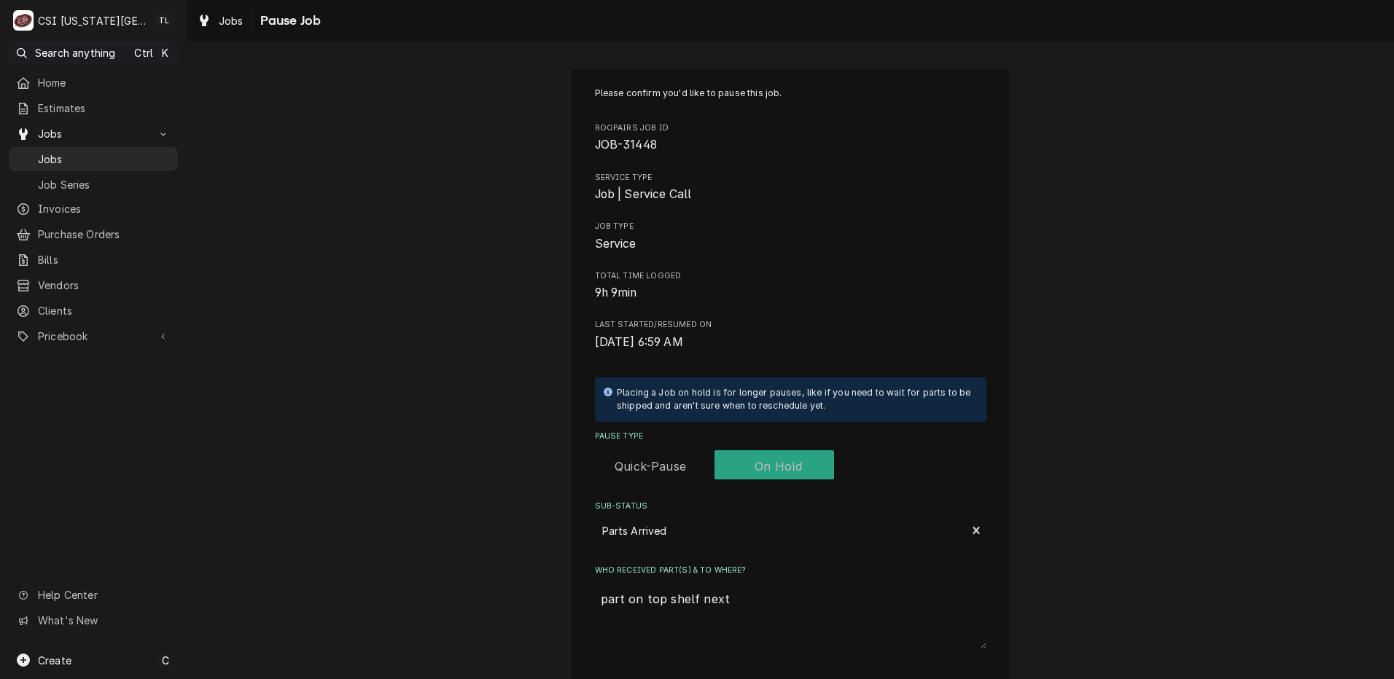
type textarea "part on top shelf next"
type textarea "x"
type textarea "part on top shelf next t"
type textarea "x"
type textarea "part on top shelf next to"
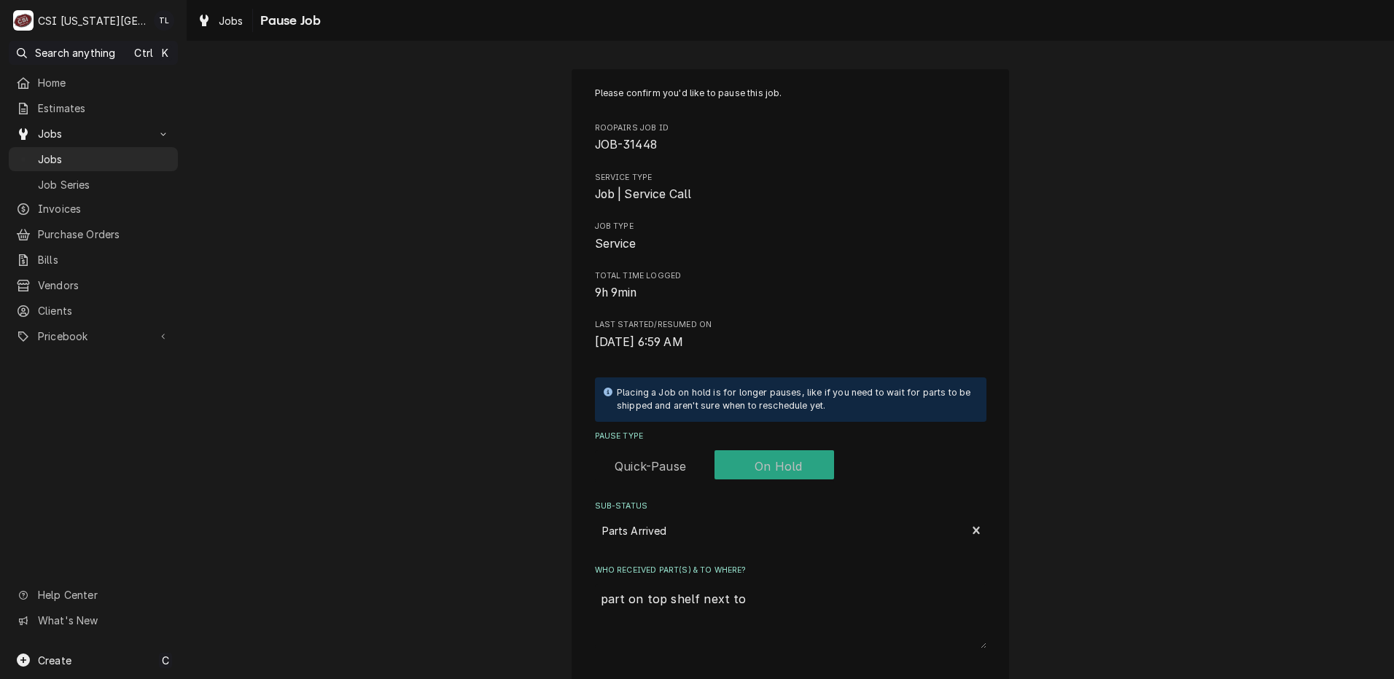
type textarea "x"
type textarea "part on top shelf next to"
type textarea "x"
type textarea "part on top shelf next to s"
type textarea "x"
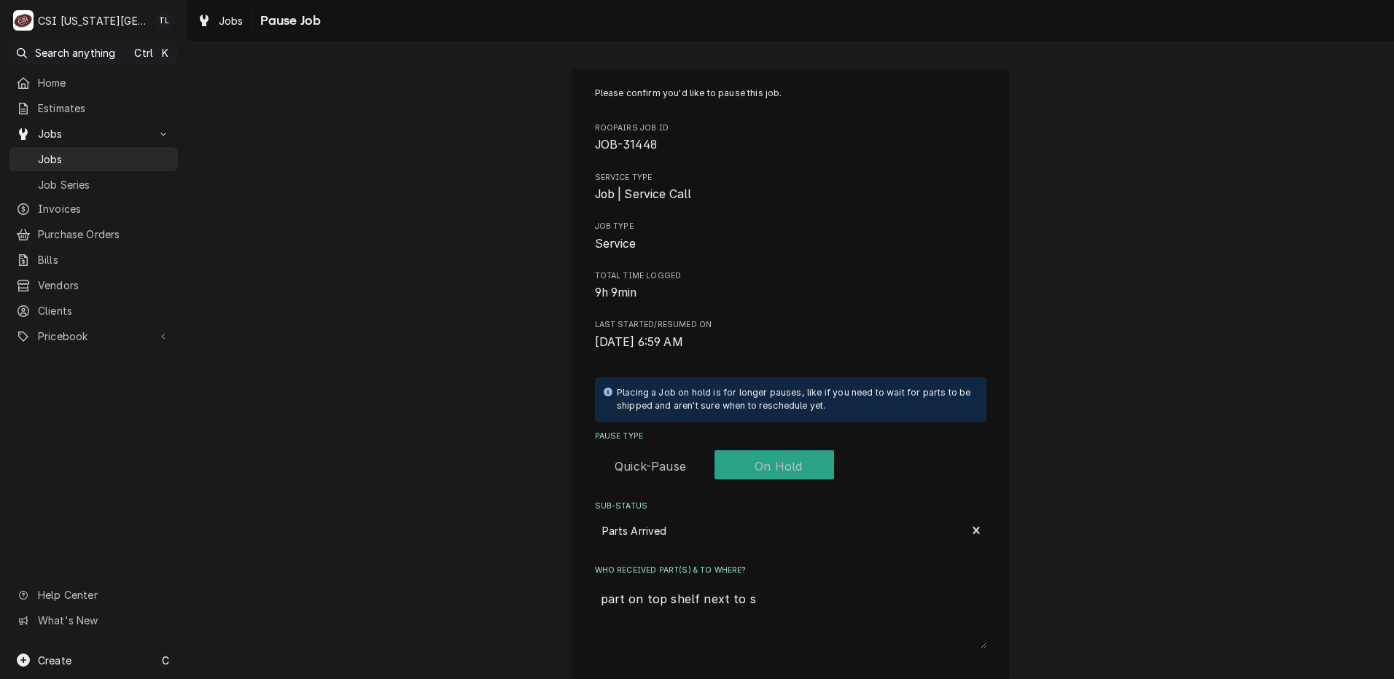
type textarea "part on top shelf next to sw"
type textarea "x"
type textarea "part on top shelf next to s"
type textarea "x"
type textarea "part on top shelf next to st"
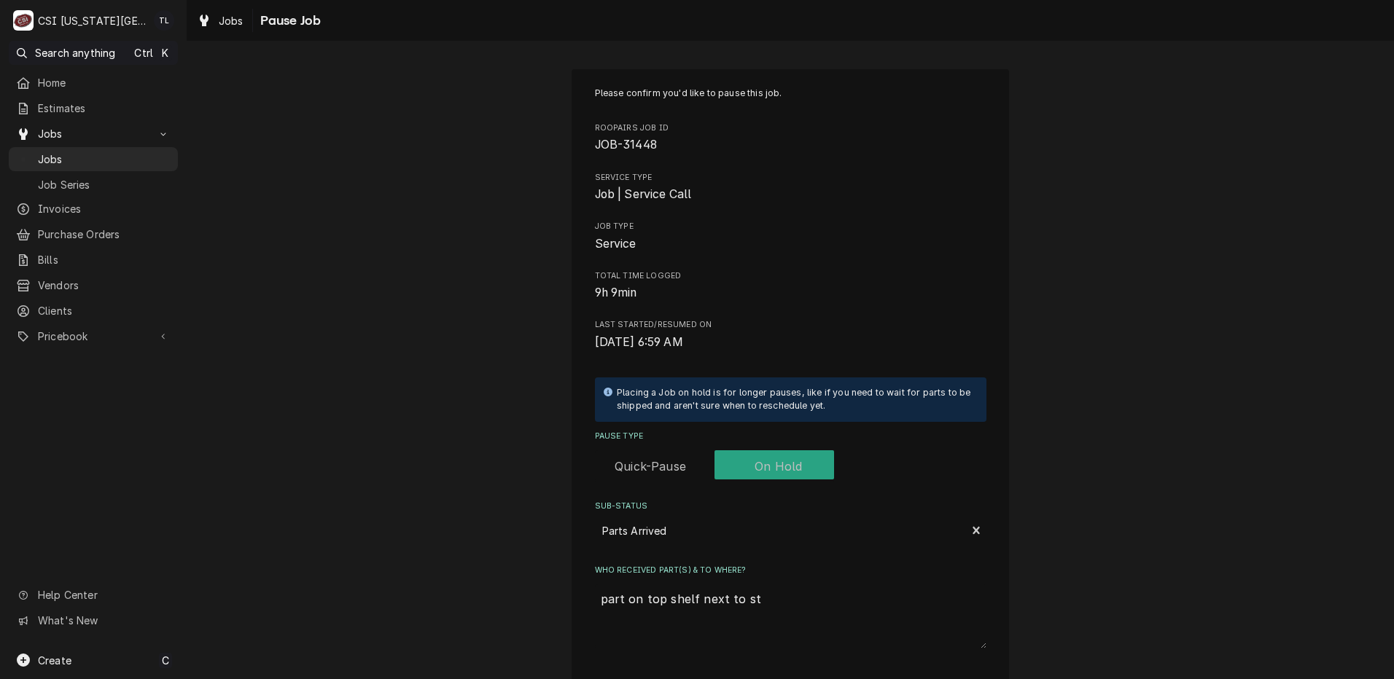
type textarea "x"
type textarea "part on top shelf next to ste"
type textarea "x"
type textarea "part on top shelf next to stec"
type textarea "x"
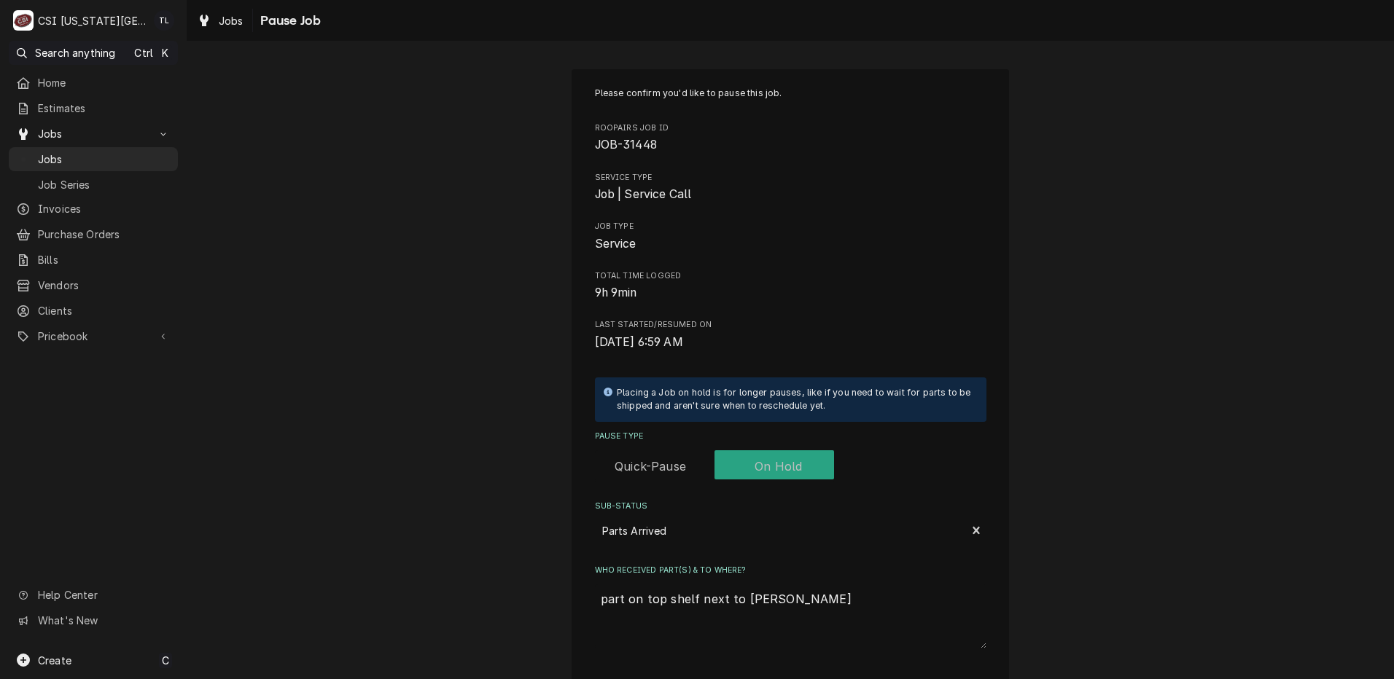
type textarea "part on top shelf next to stece"
type textarea "x"
type textarea "part on top shelf next to stece"
type textarea "x"
type textarea "part on top shelf next to stece"
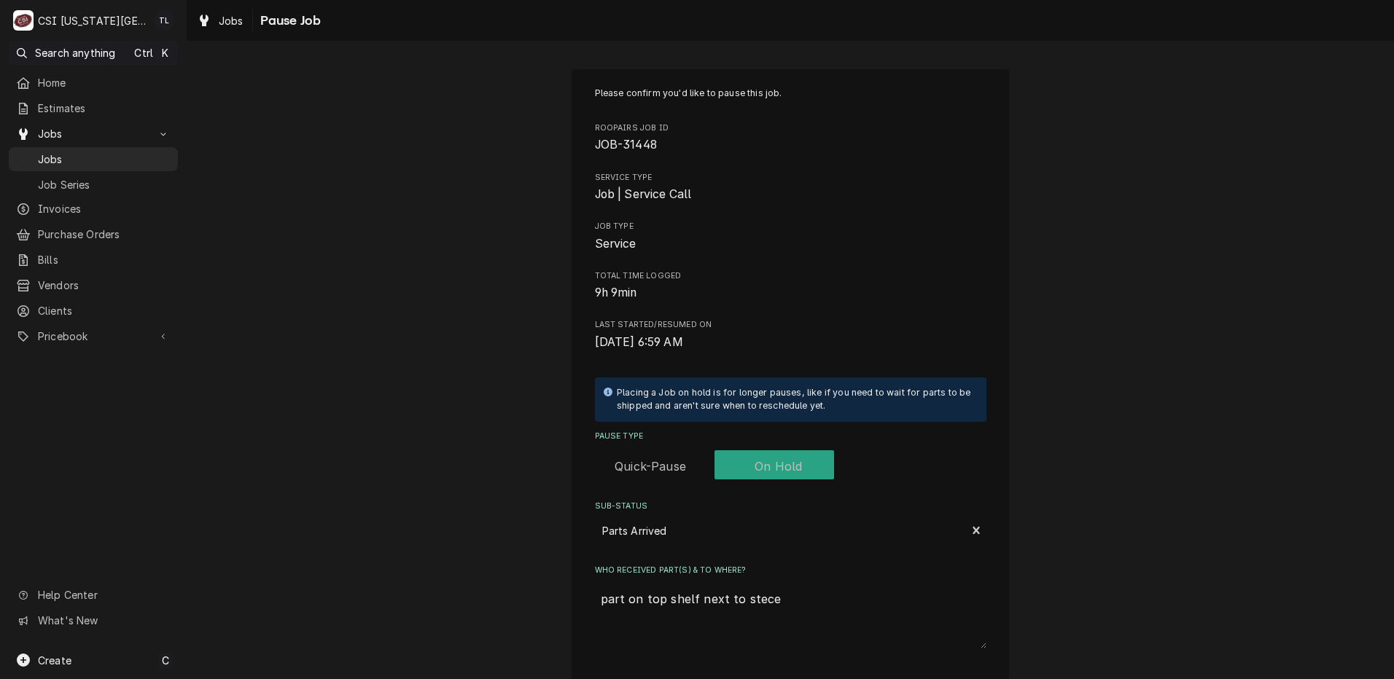
type textarea "x"
type textarea "part on top shelf next to stec"
type textarea "x"
type textarea "part on top shelf next to ste"
type textarea "x"
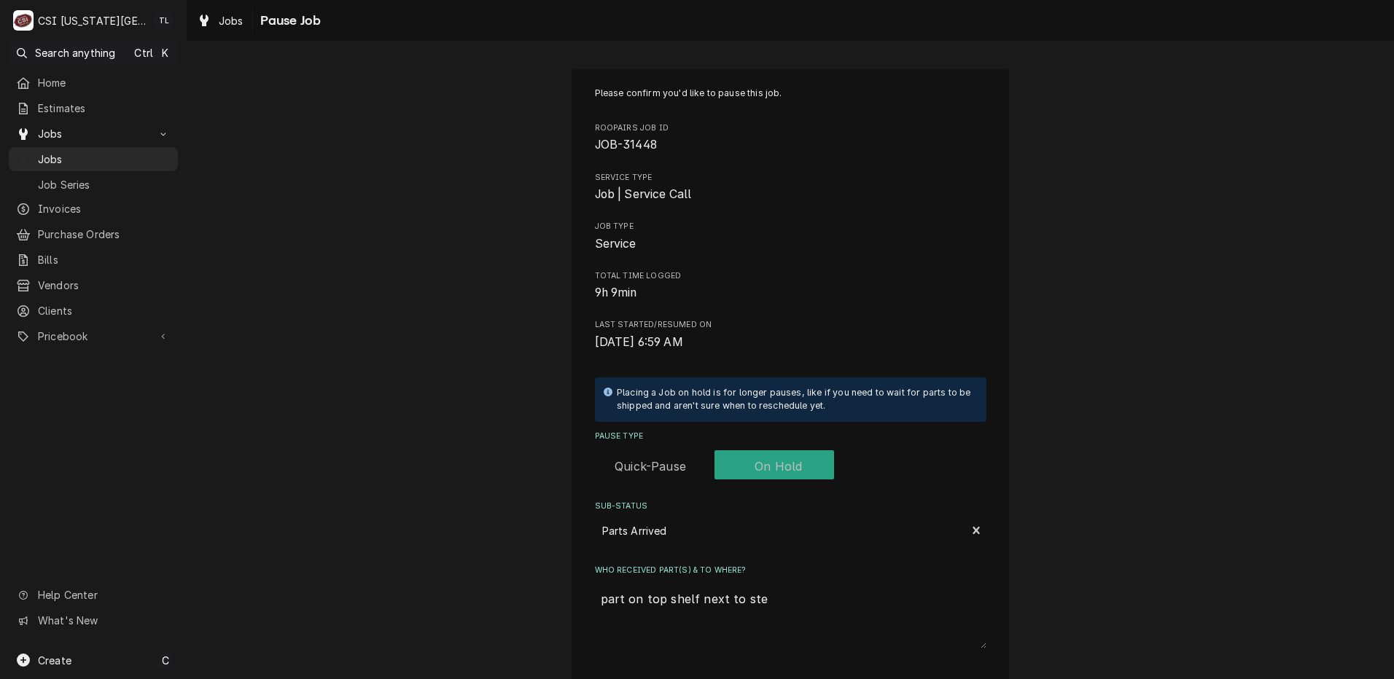
type textarea "part on top shelf next to stec"
type textarea "x"
type textarea "part on top shelf next to stece"
type textarea "x"
type textarea "part on top shelf next to stece"
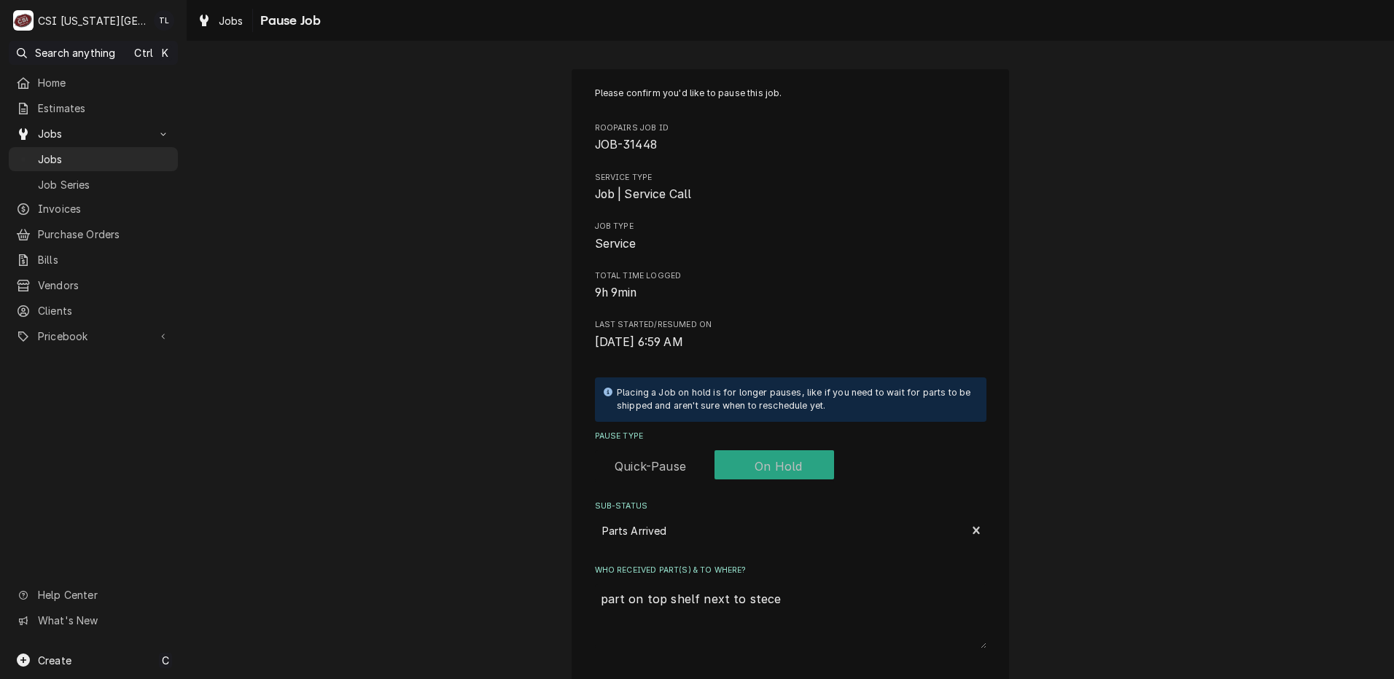
type textarea "x"
type textarea "part on top shelf next to stece"
type textarea "x"
type textarea "part on top shelf next to stec"
type textarea "x"
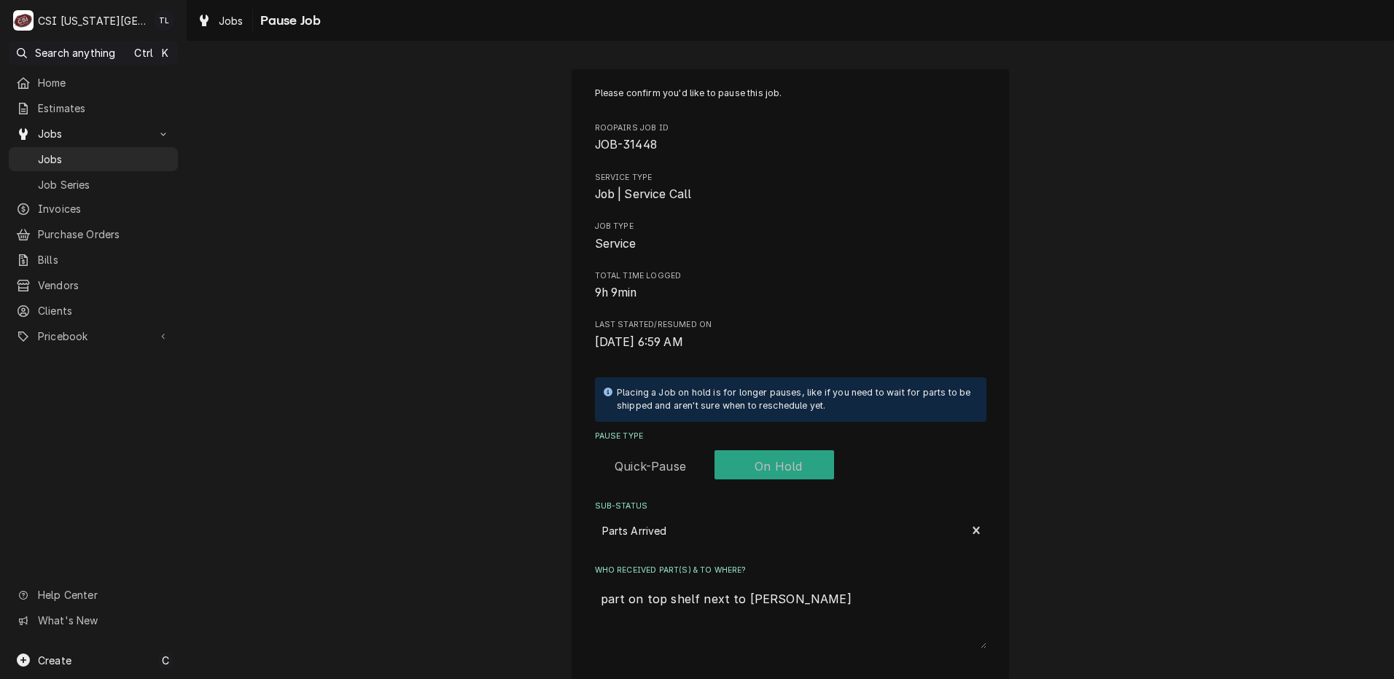
type textarea "part on top shelf next to ste"
type textarea "x"
type textarea "part on top shelf next to stev"
type textarea "x"
type textarea "part on top shelf next to steve"
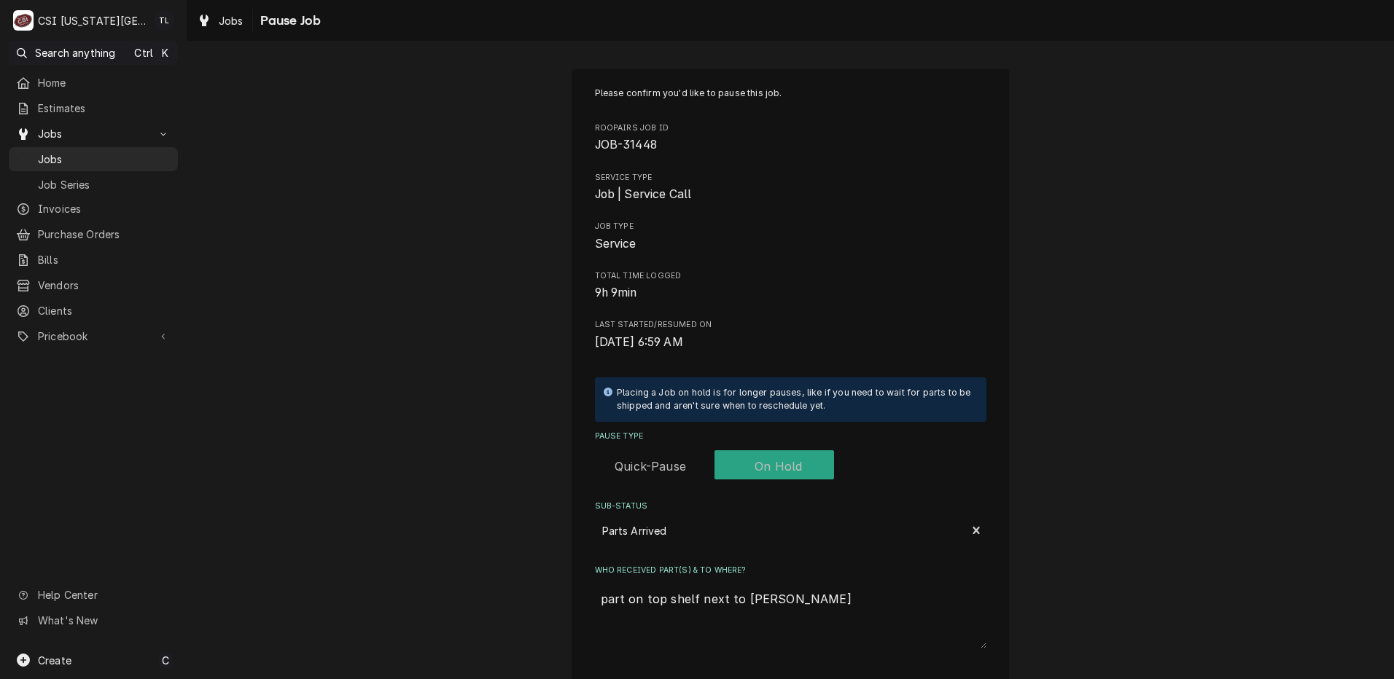
type textarea "x"
type textarea "part on top shelf next to steve"
type textarea "x"
type textarea "part on top shelf next to steve e"
type textarea "x"
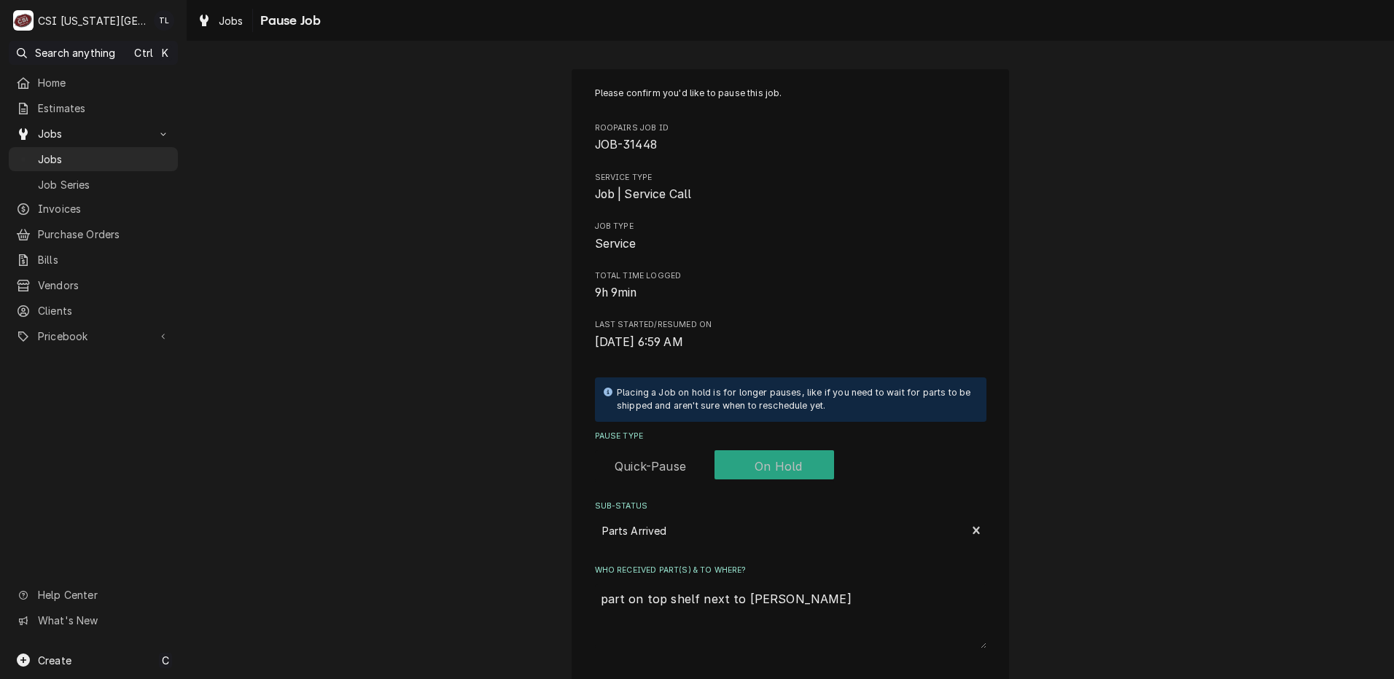
type textarea "part on top shelf next to steve e"
type textarea "x"
type textarea "part on top shelf next to steve e s"
type textarea "x"
type textarea "part on top shelf next to steve e sh"
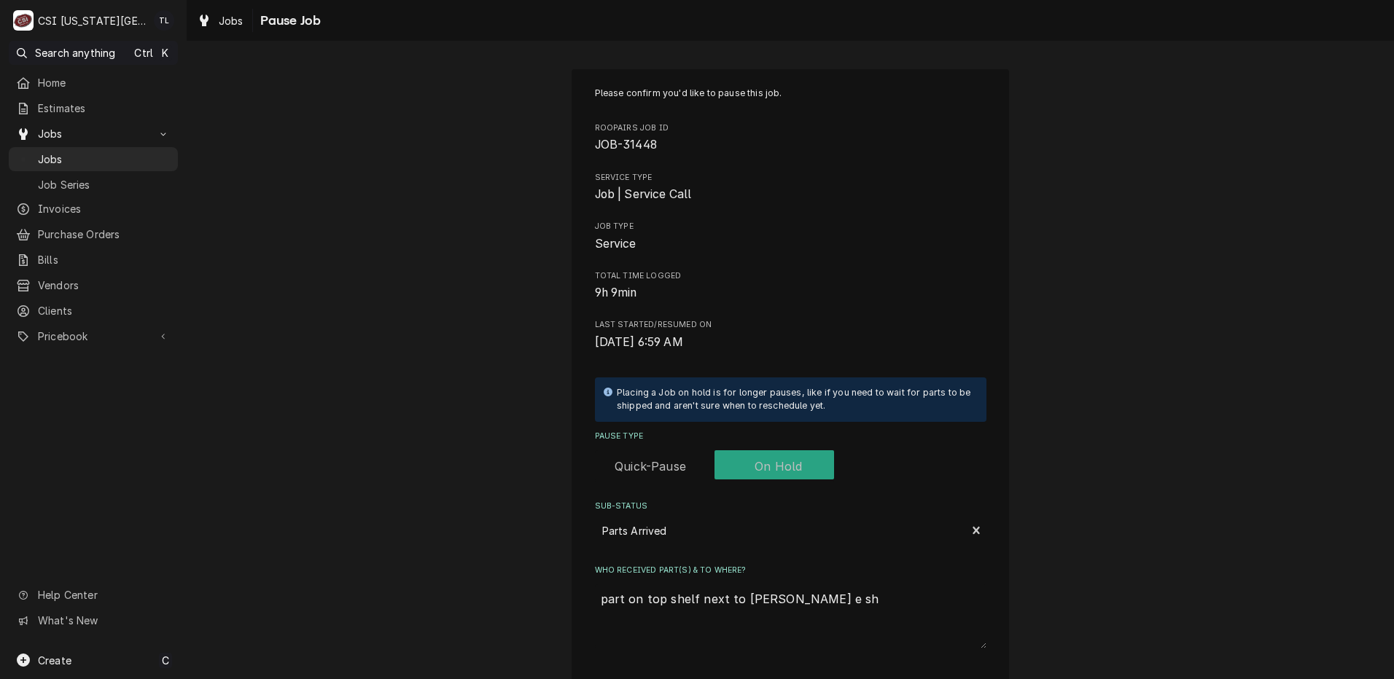
type textarea "x"
type textarea "part on top shelf next to steve e she"
type textarea "x"
type textarea "part on top shelf next to steve e shel"
type textarea "x"
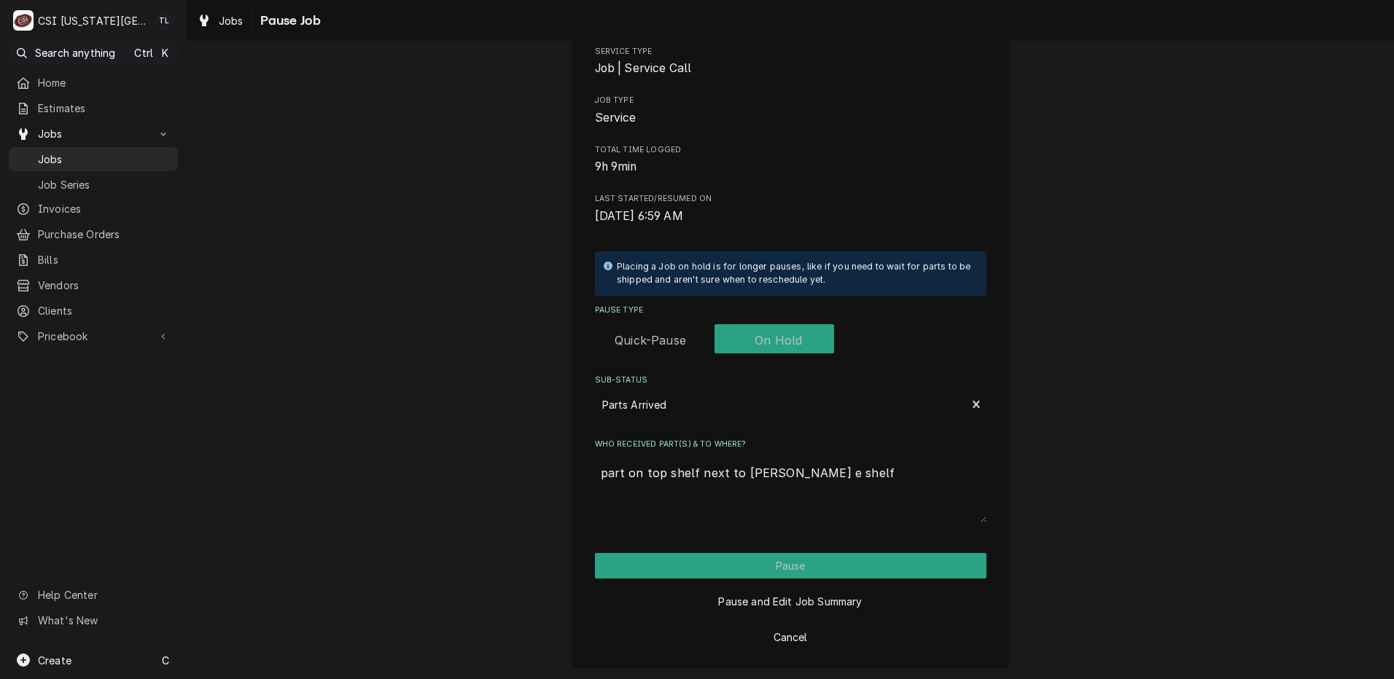
scroll to position [128, 0]
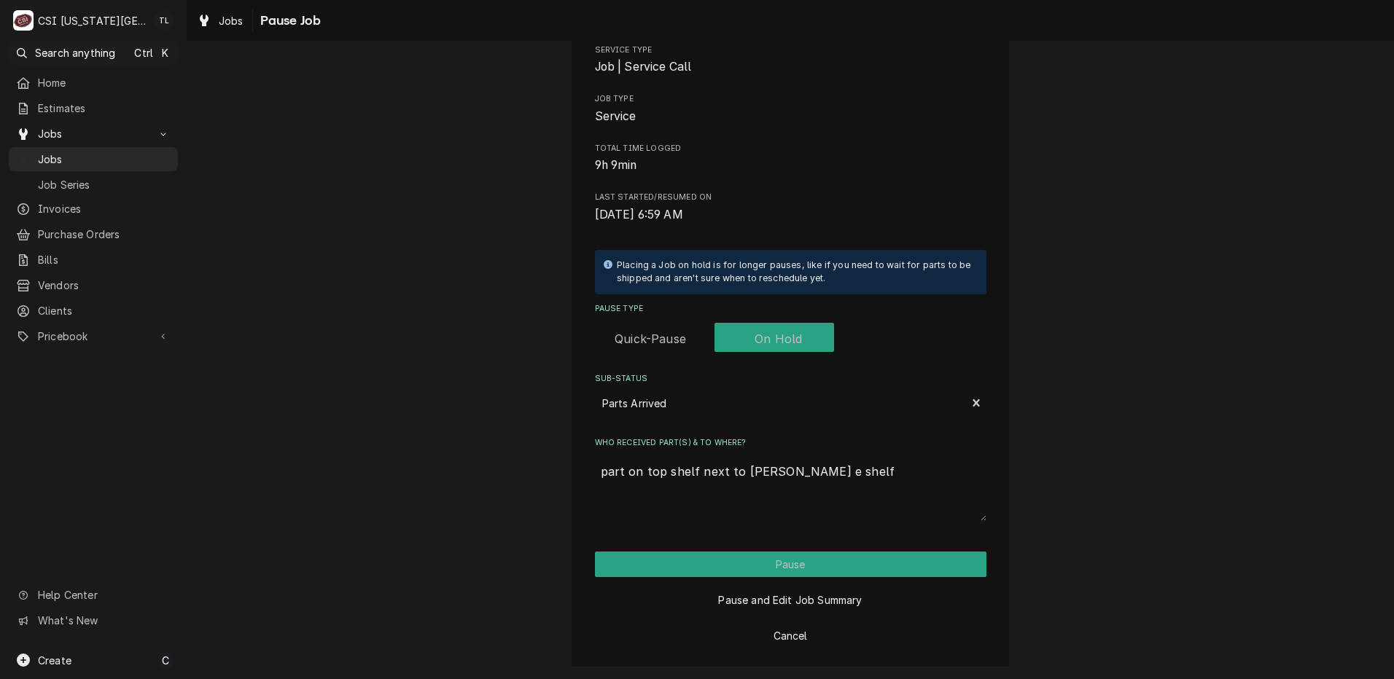
type textarea "part on top shelf next to steve e shelf"
click at [800, 569] on button "Pause" at bounding box center [790, 565] width 391 height 26
type textarea "x"
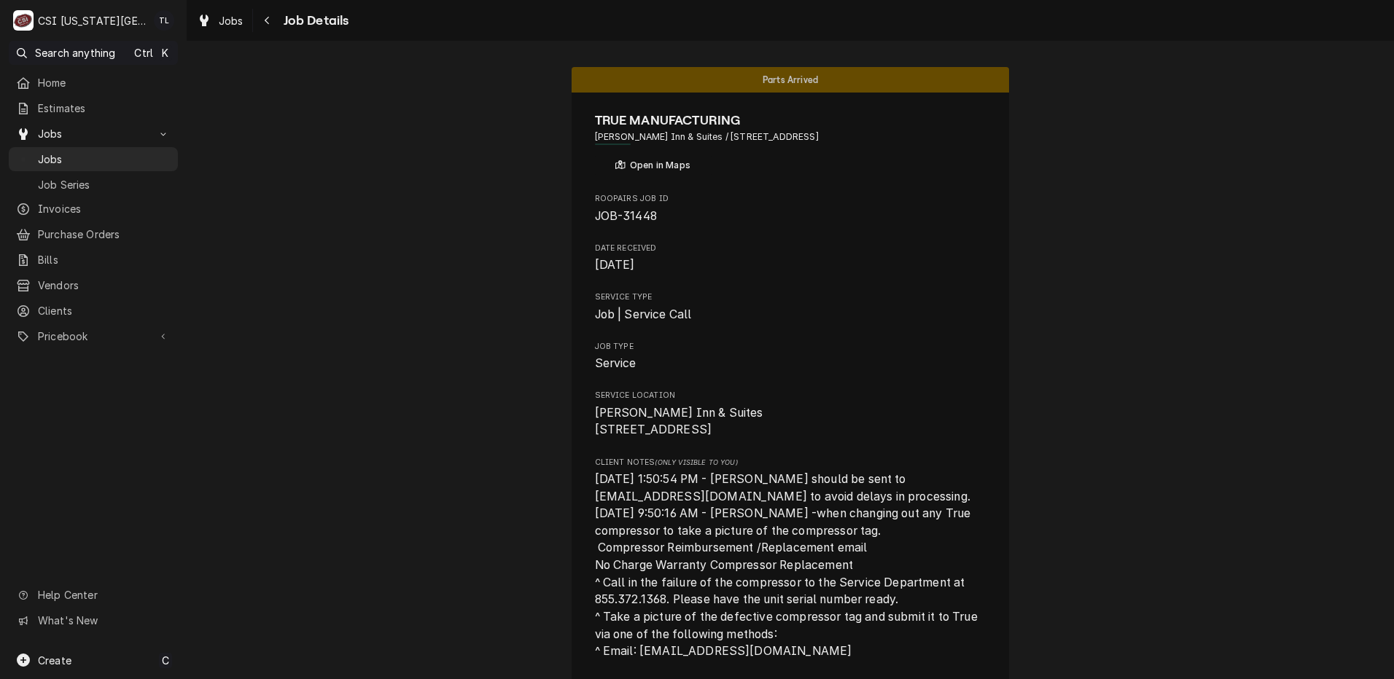
click at [102, 162] on span "Jobs" at bounding box center [104, 159] width 133 height 15
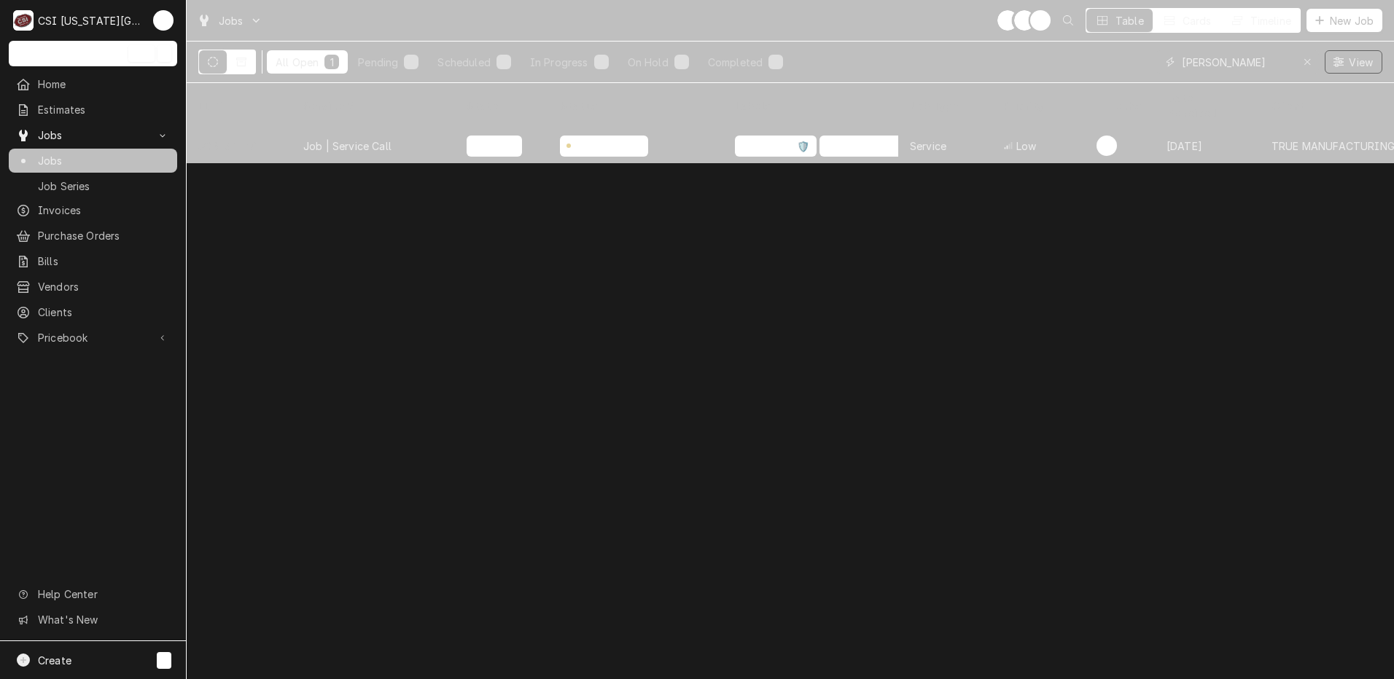
drag, startPoint x: 1250, startPoint y: 61, endPoint x: 1082, endPoint y: 61, distance: 168.4
click at [1082, 61] on div "All Open 1 Pending 0 Scheduled 0 In Progress 0 On Hold 1 Completed 0 [PERSON_NA…" at bounding box center [790, 62] width 1184 height 41
type input "31295"
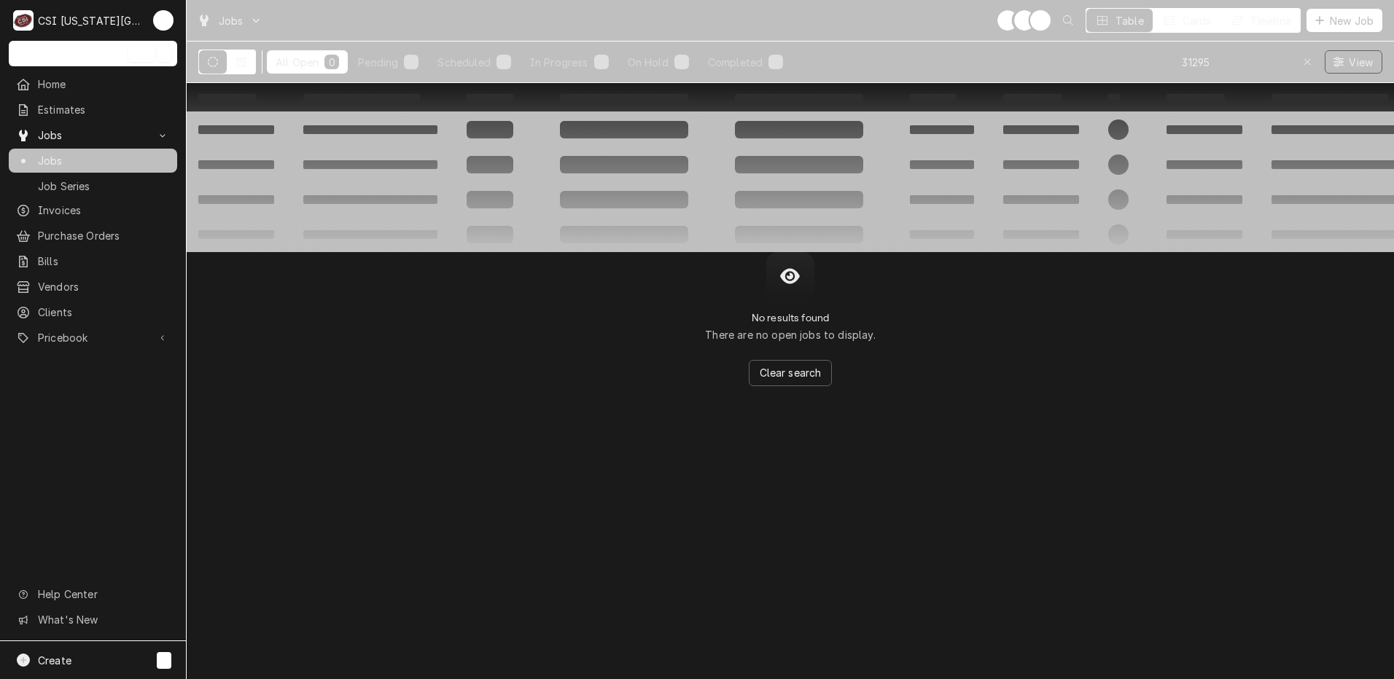
click at [215, 63] on icon "Dynamic Content Wrapper" at bounding box center [213, 62] width 10 height 10
click at [241, 61] on icon "Dynamic Content Wrapper" at bounding box center [241, 62] width 10 height 9
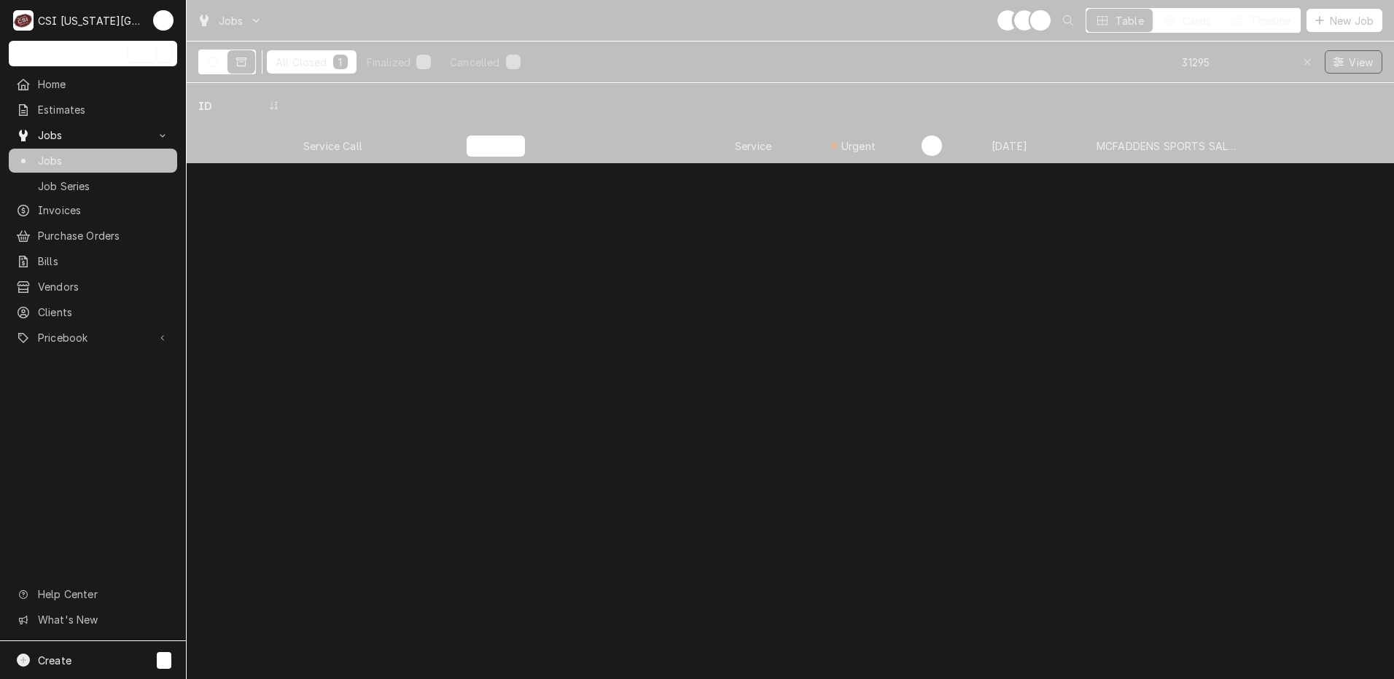
click at [276, 130] on div "31295" at bounding box center [239, 145] width 105 height 35
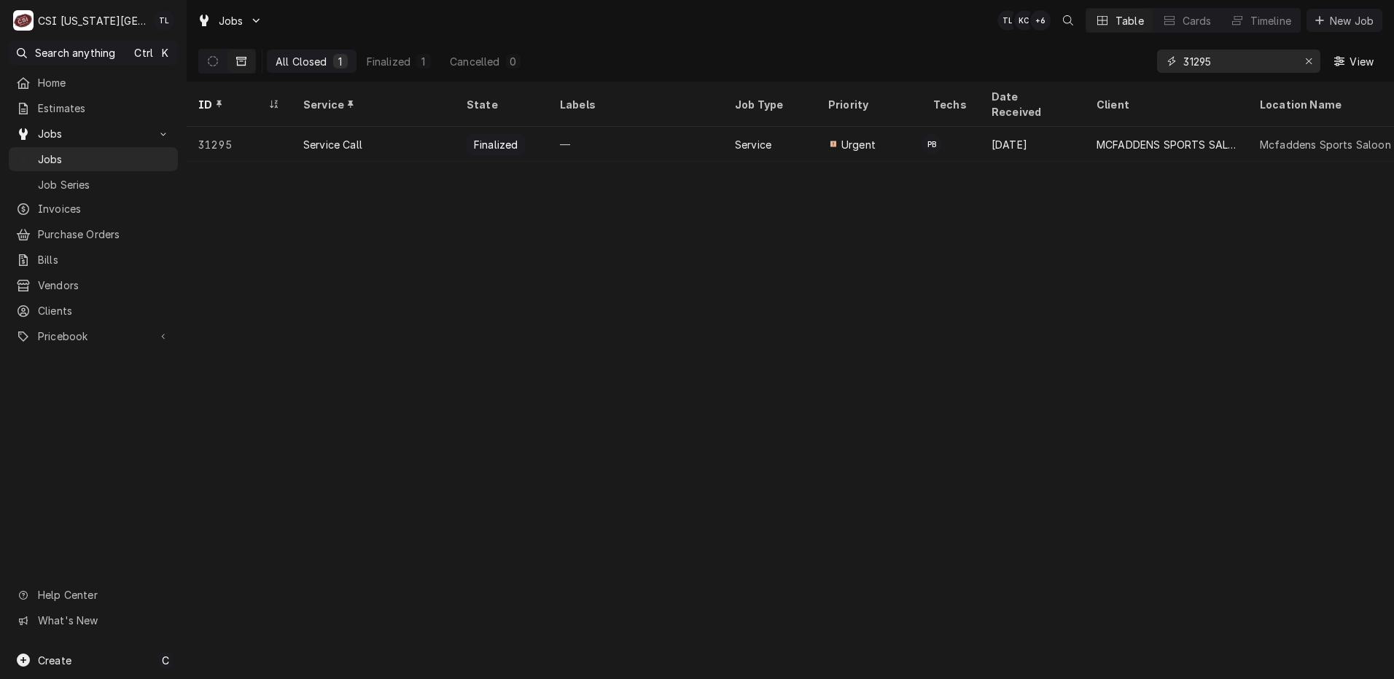
drag, startPoint x: 1239, startPoint y: 58, endPoint x: 1121, endPoint y: 69, distance: 119.3
click at [1121, 69] on div "All Closed 1 Finalized 1 Cancelled 0 31295 View" at bounding box center [790, 61] width 1184 height 41
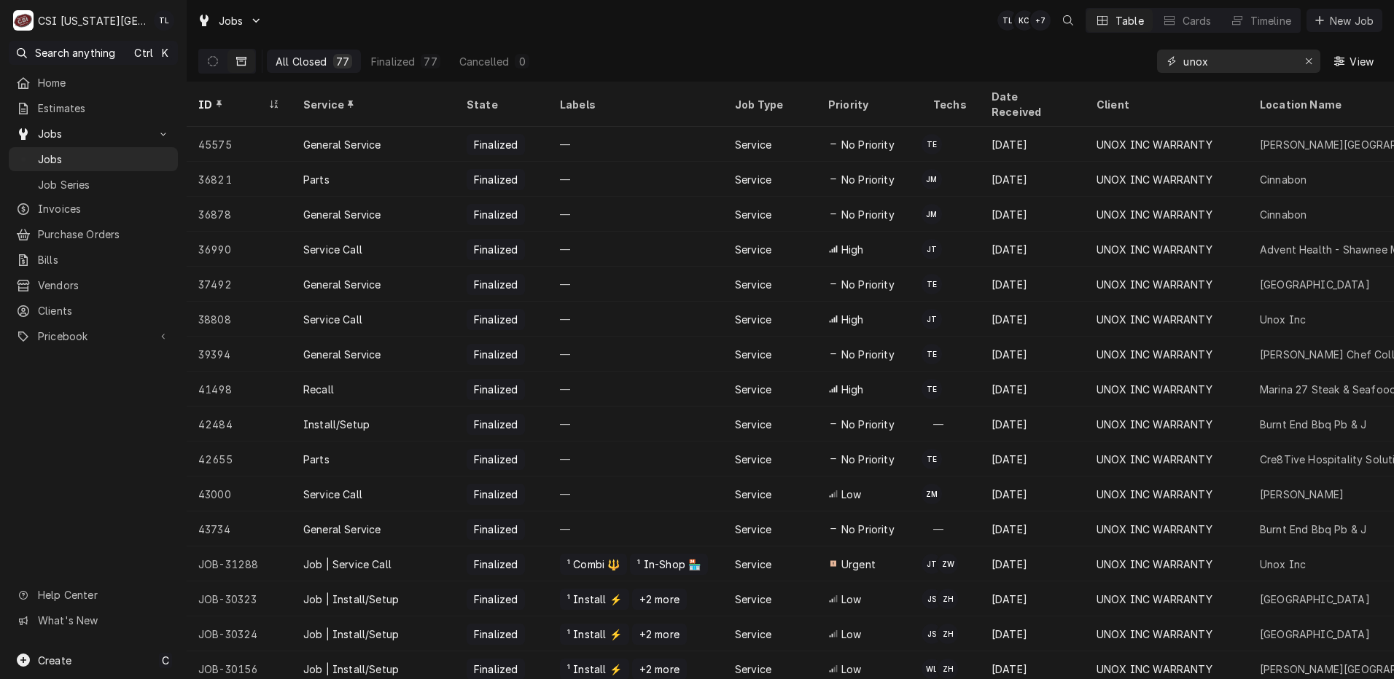
drag, startPoint x: 1226, startPoint y: 67, endPoint x: 1099, endPoint y: 61, distance: 126.3
click at [1099, 61] on div "All Closed 77 Finalized 77 Cancelled 0 unox View" at bounding box center [790, 61] width 1184 height 41
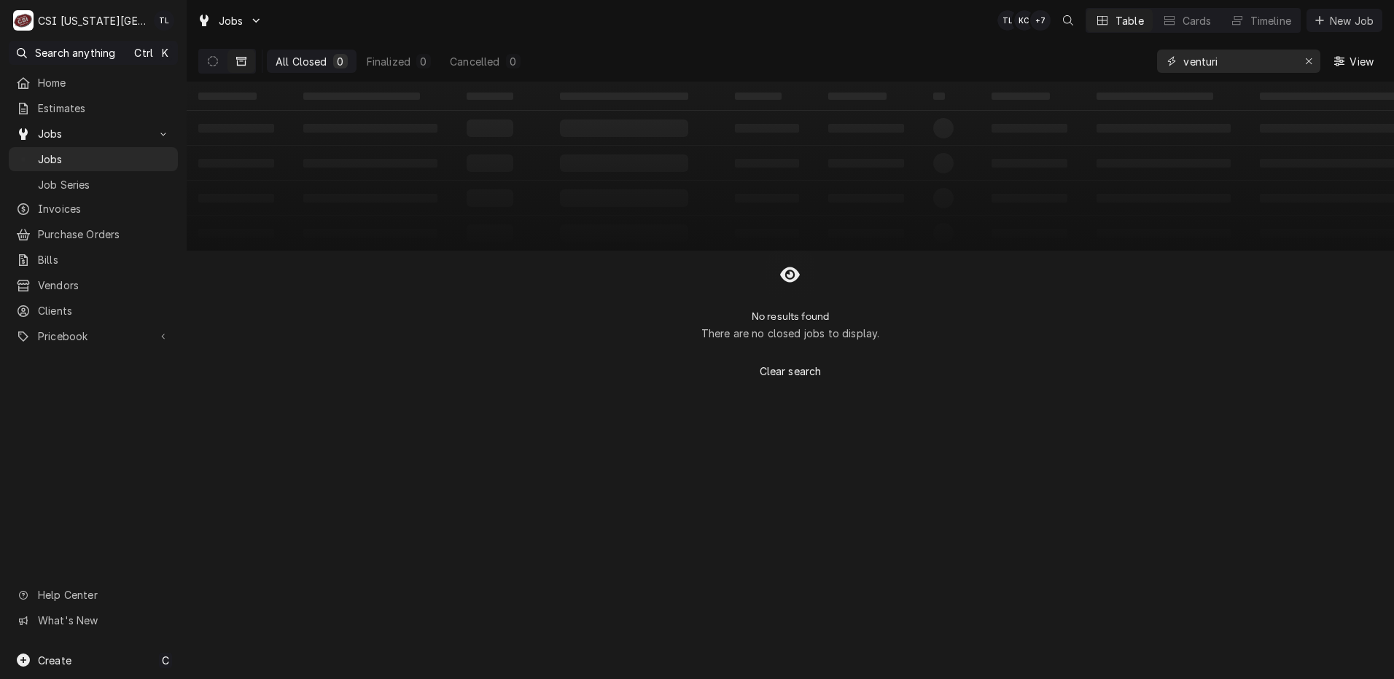
type input "venturi"
